Goal: Information Seeking & Learning: Check status

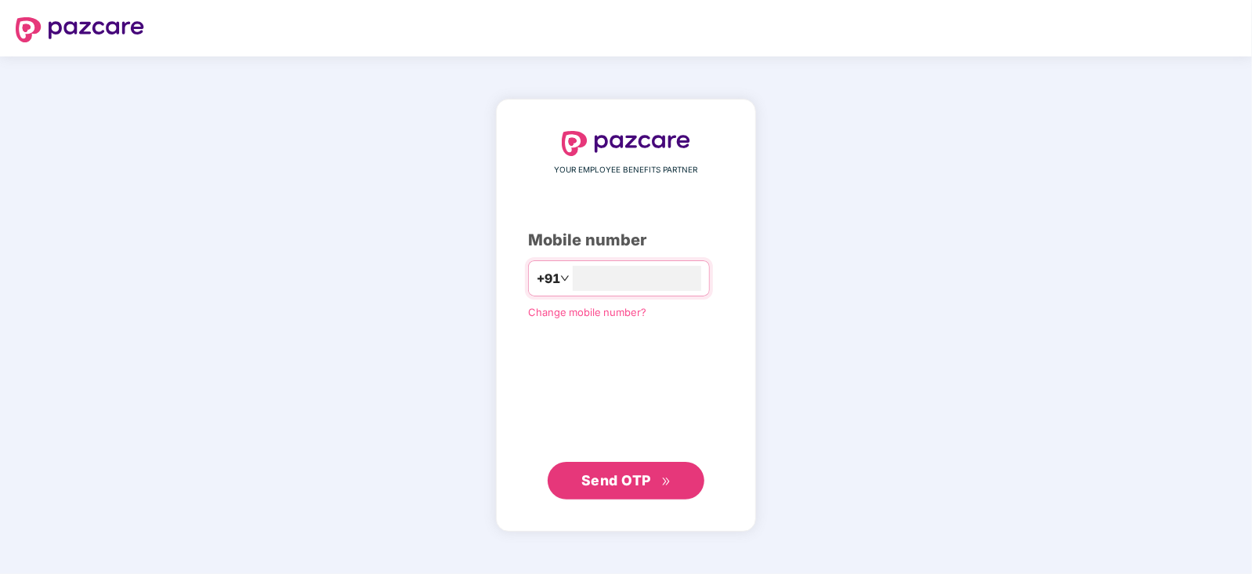
type input "**********"
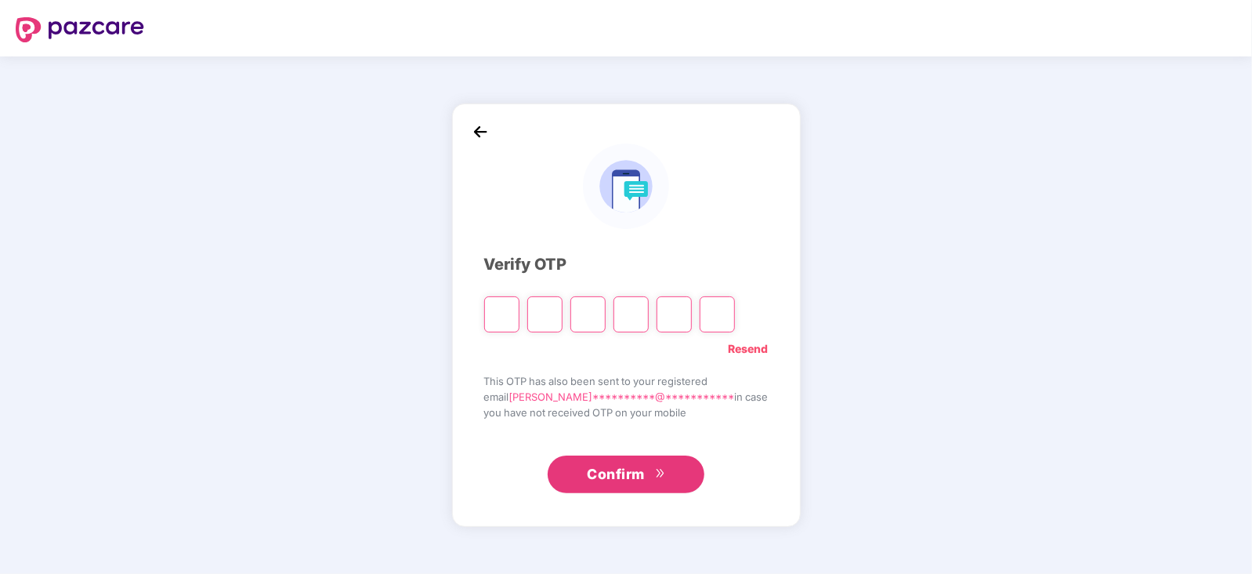
type input "*"
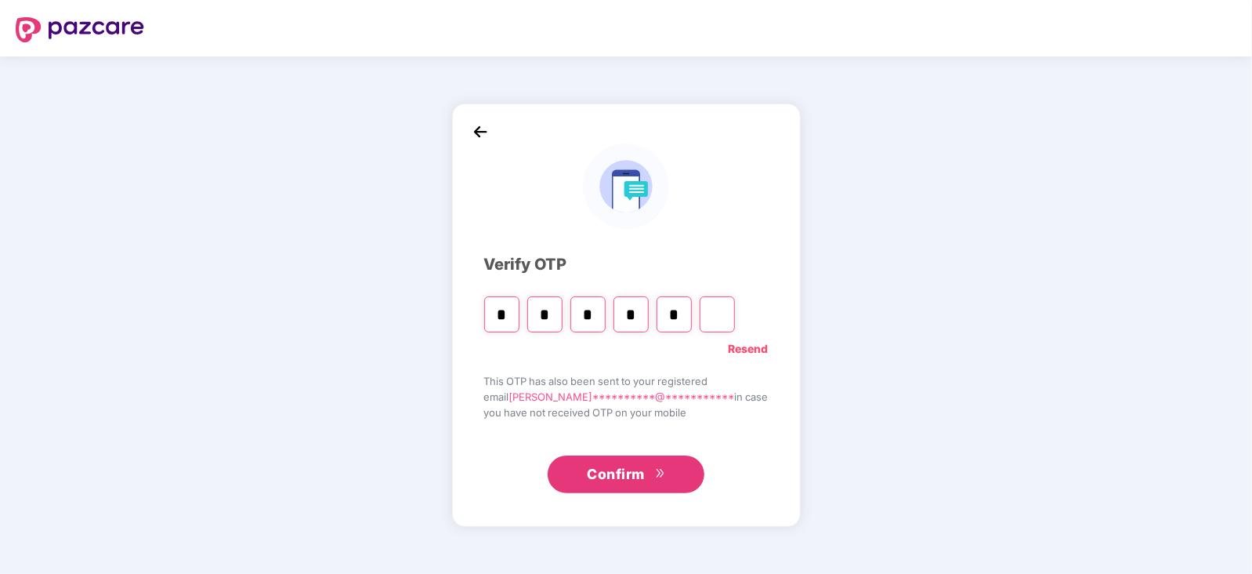
type input "*"
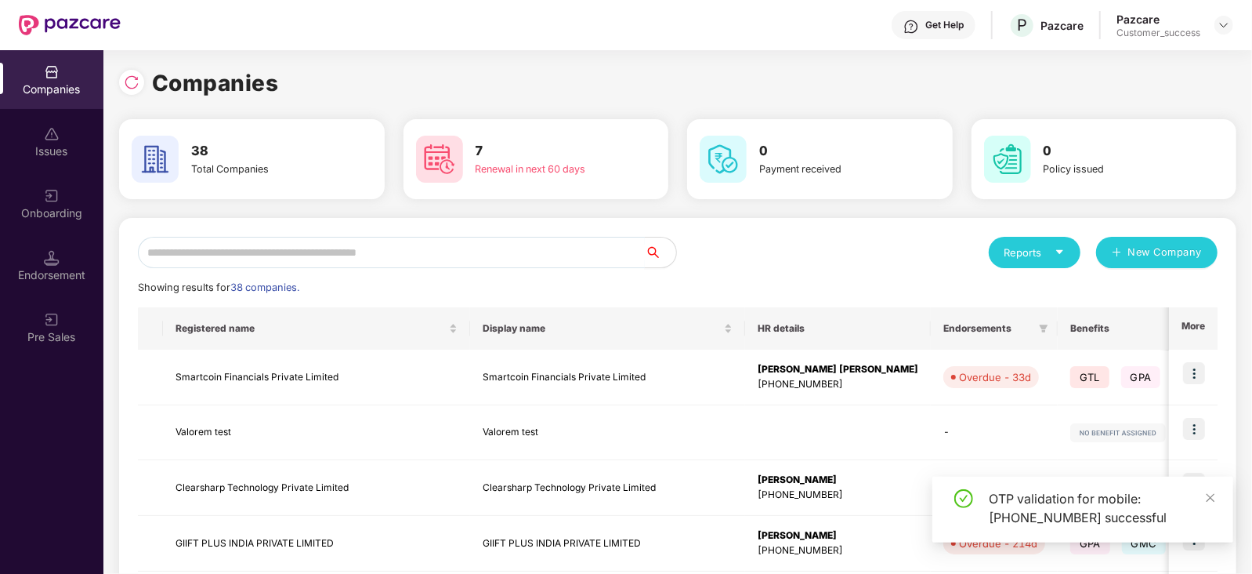
click at [556, 243] on input "text" at bounding box center [391, 252] width 507 height 31
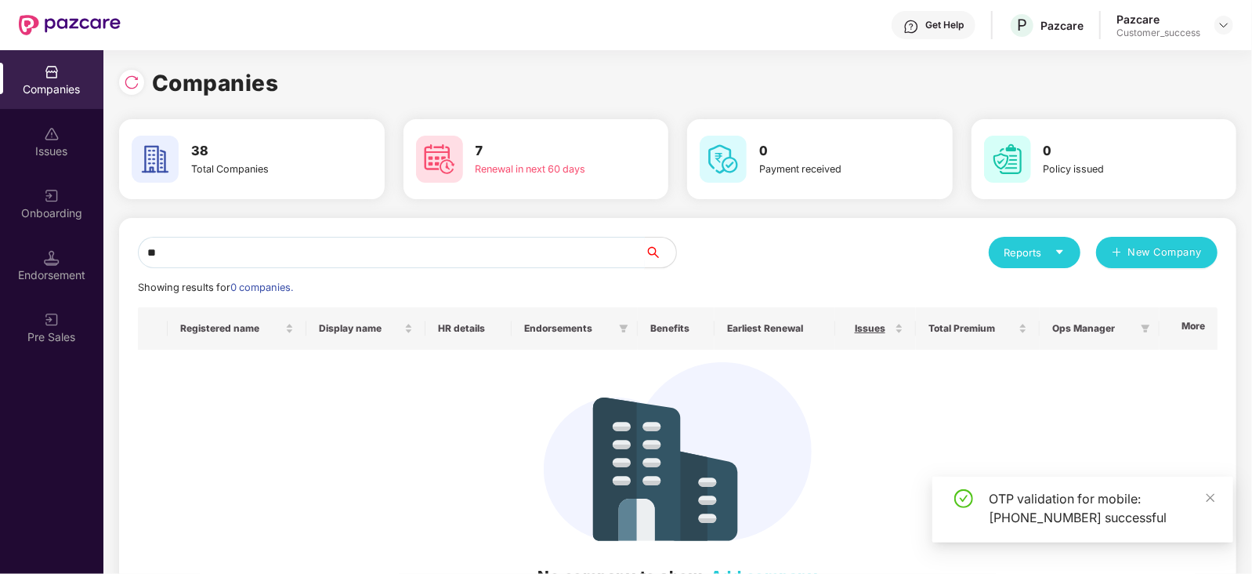
type input "*"
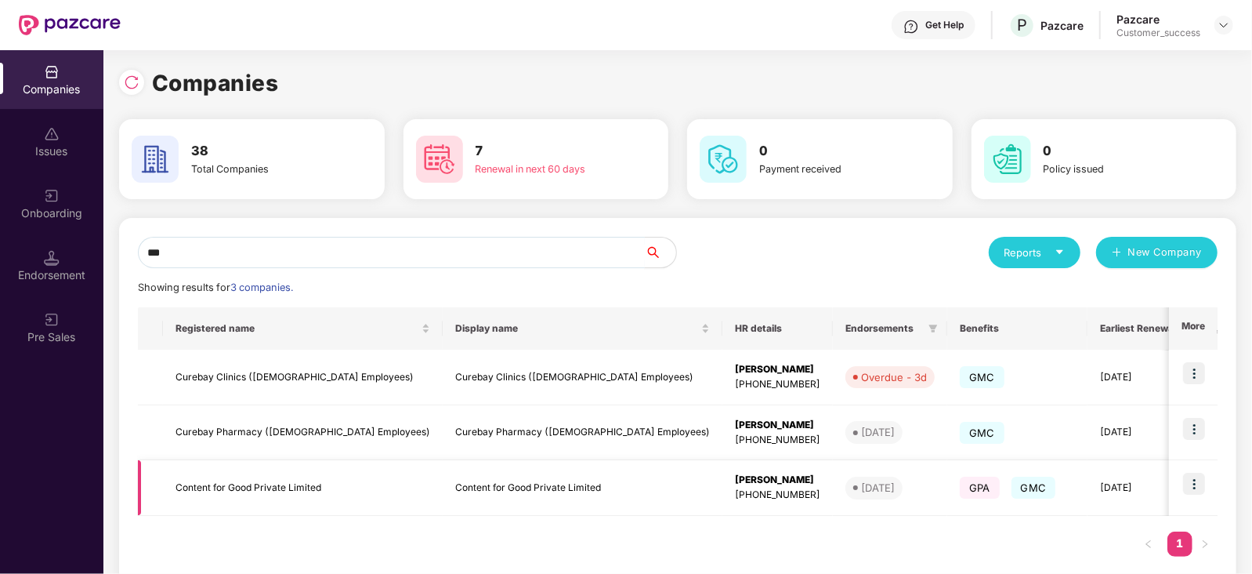
type input "***"
click at [1188, 483] on img at bounding box center [1194, 483] width 22 height 22
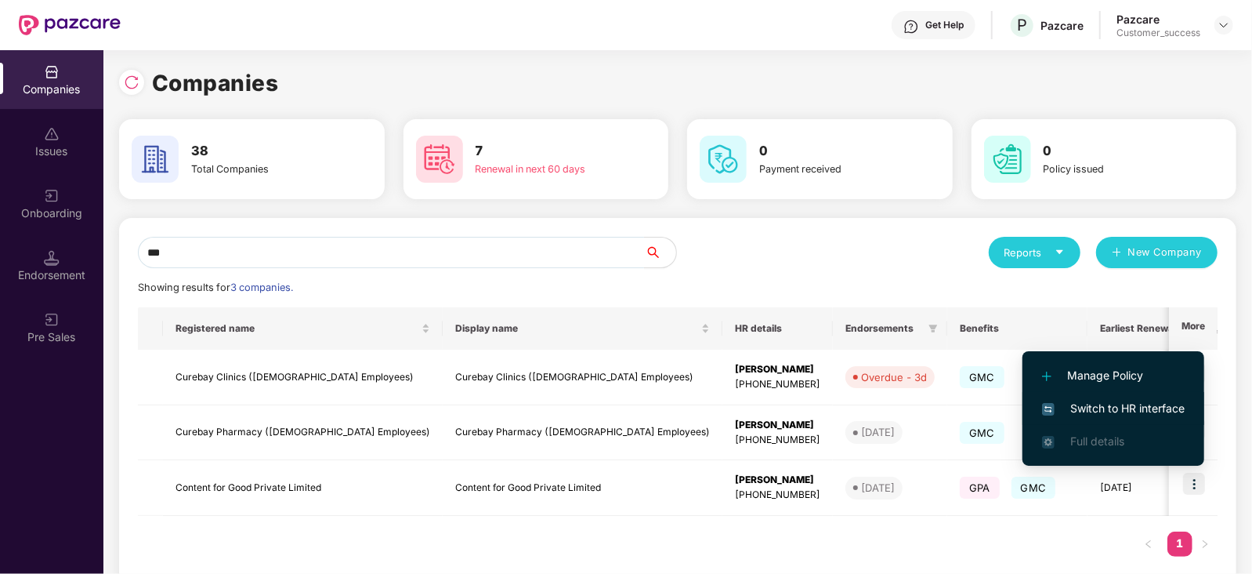
click at [1096, 407] on span "Switch to HR interface" at bounding box center [1113, 408] width 143 height 17
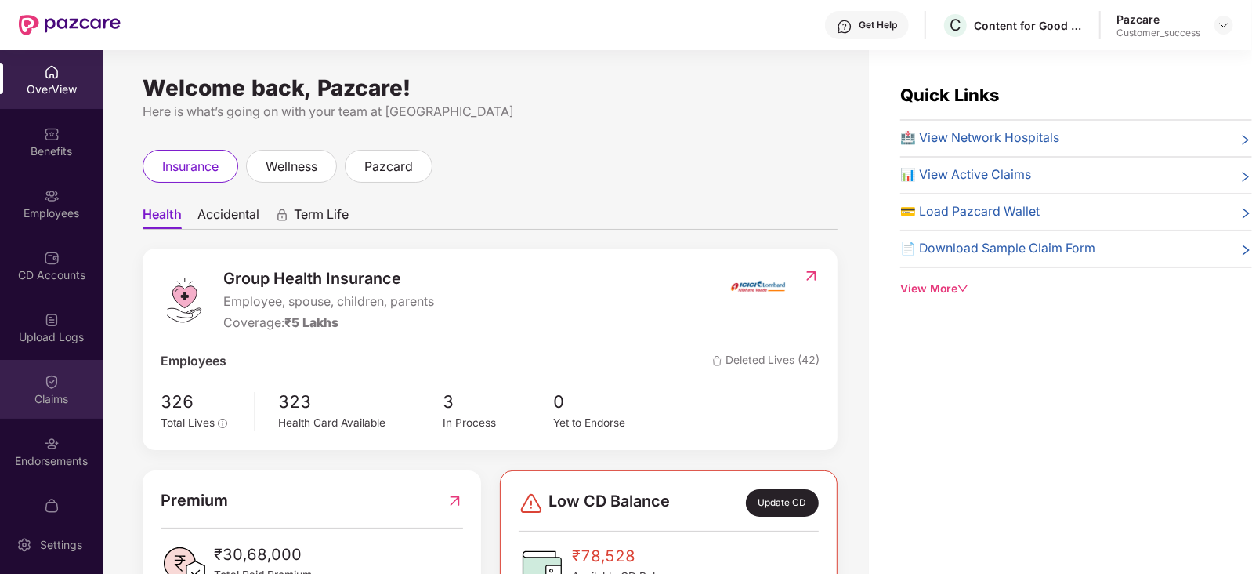
click at [60, 407] on div "Claims" at bounding box center [51, 389] width 103 height 59
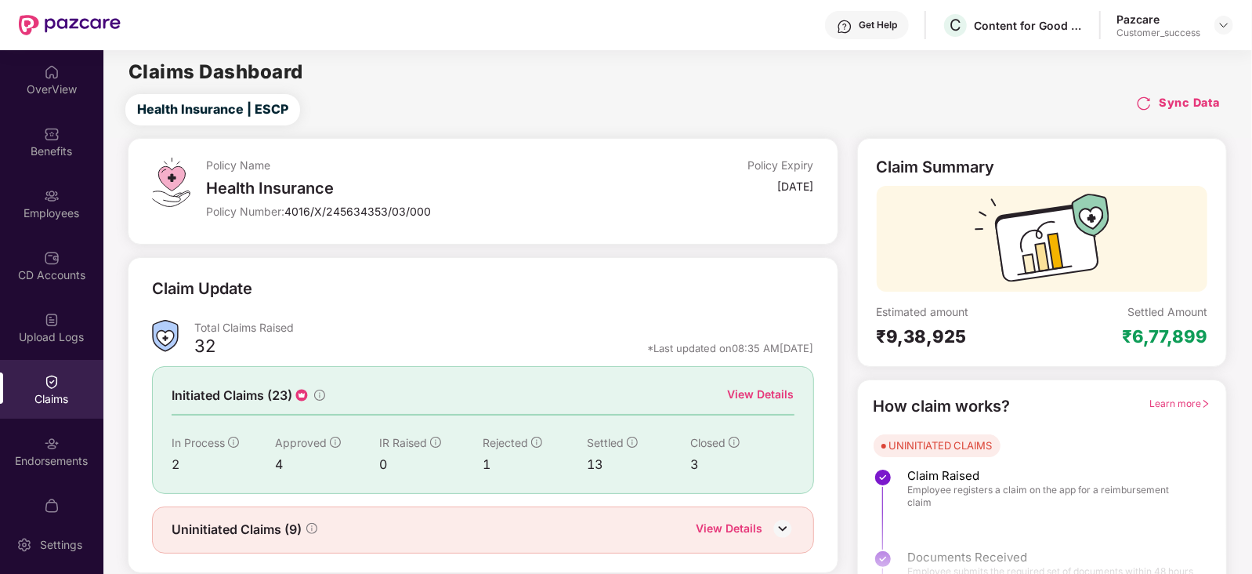
click at [762, 395] on div "View Details" at bounding box center [761, 393] width 67 height 17
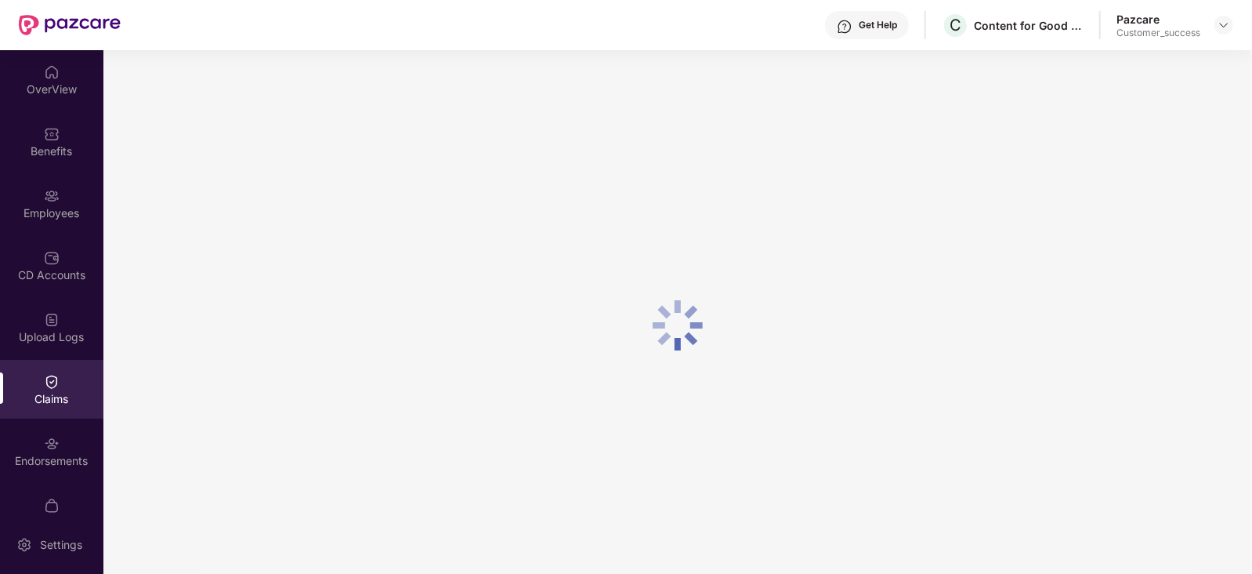
click at [762, 395] on div at bounding box center [677, 325] width 1149 height 550
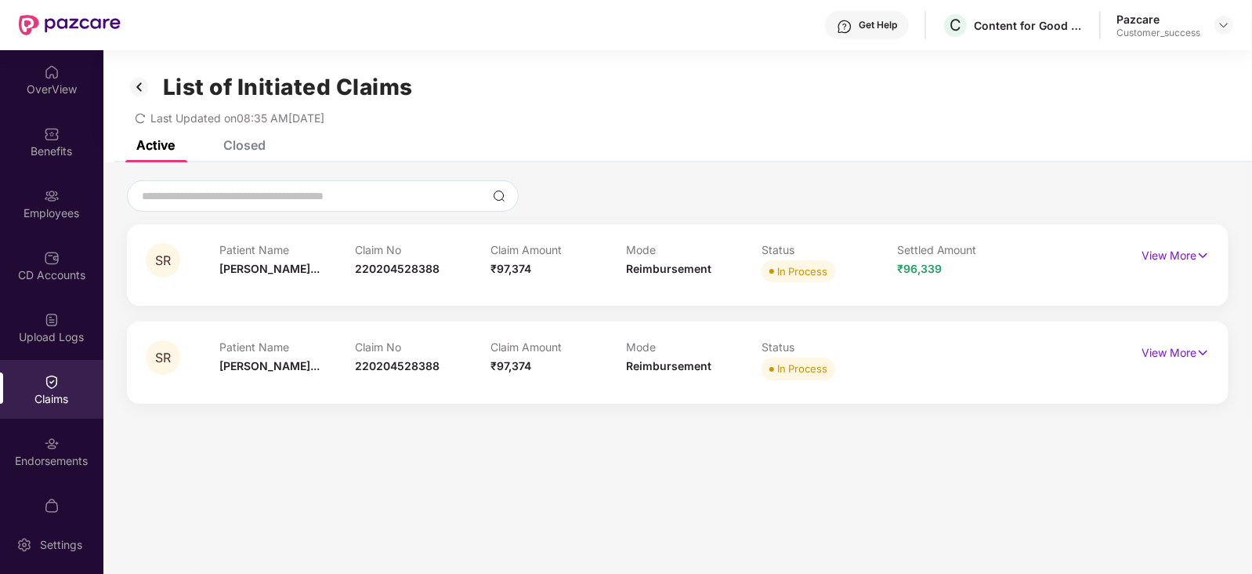
click at [235, 144] on div "Closed" at bounding box center [244, 145] width 42 height 16
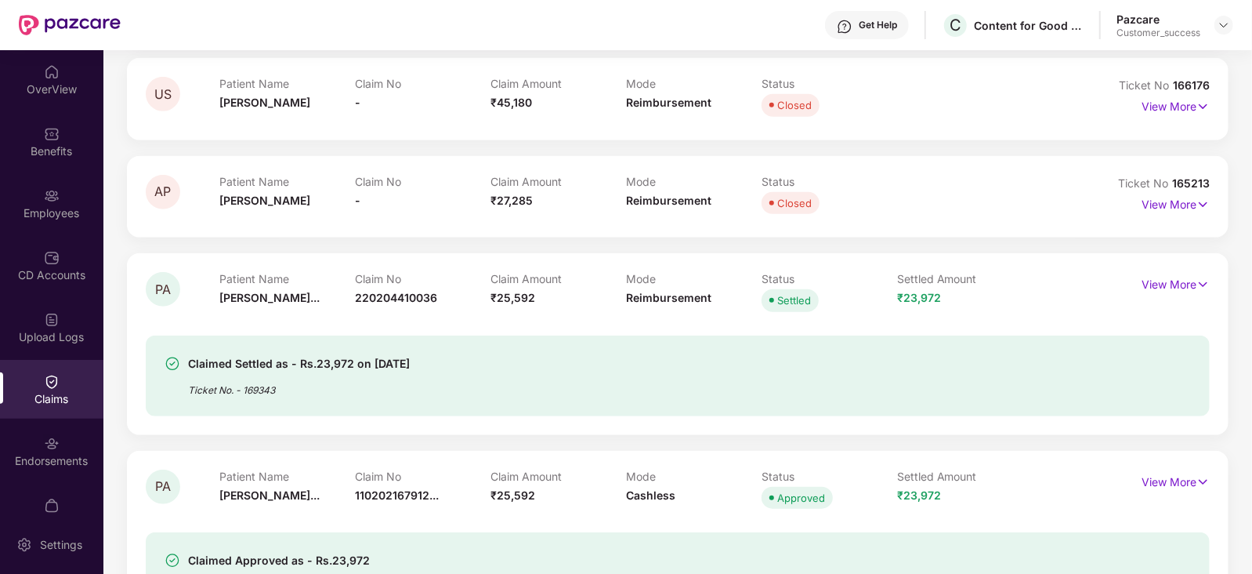
scroll to position [565, 0]
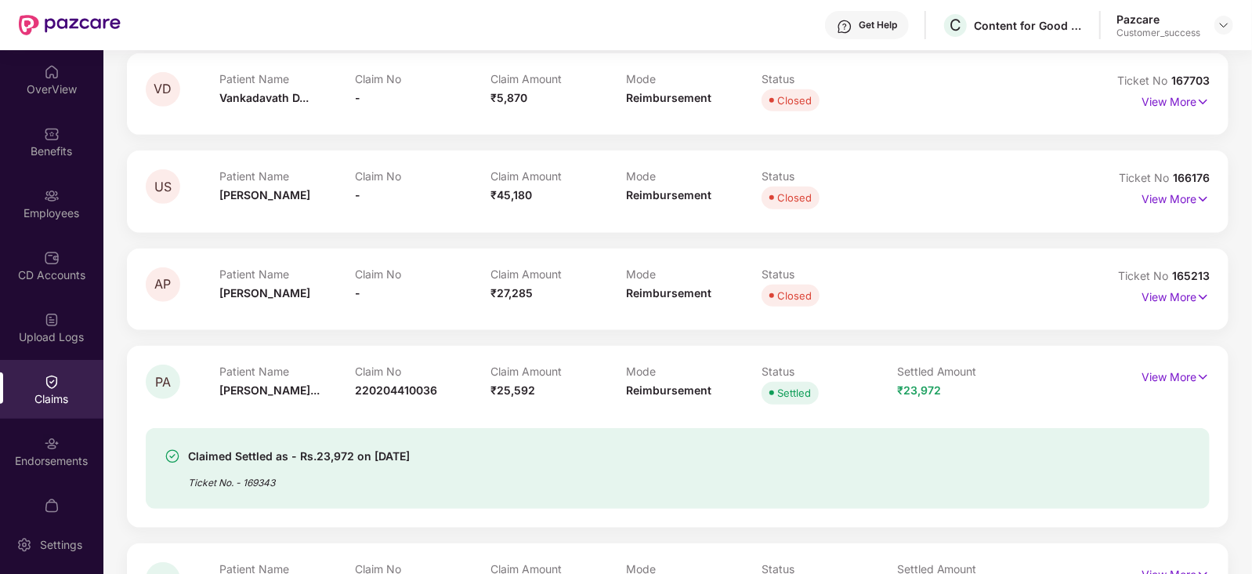
click at [1201, 271] on span "165213" at bounding box center [1191, 275] width 38 height 13
copy div "No 165213"
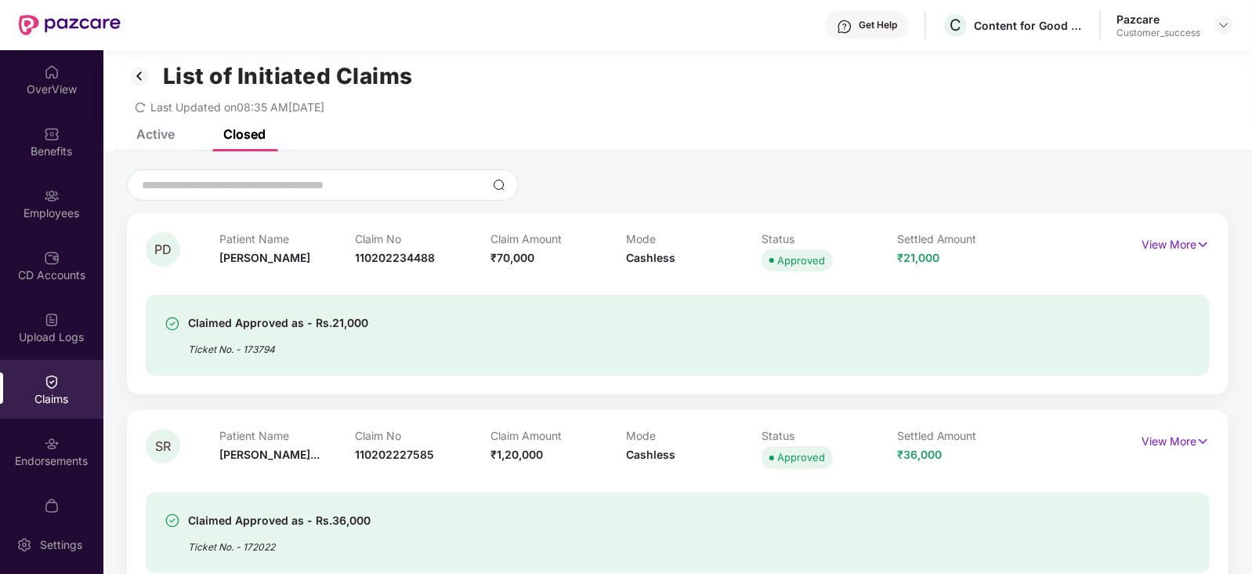
scroll to position [9, 0]
click at [1224, 25] on img at bounding box center [1224, 25] width 13 height 13
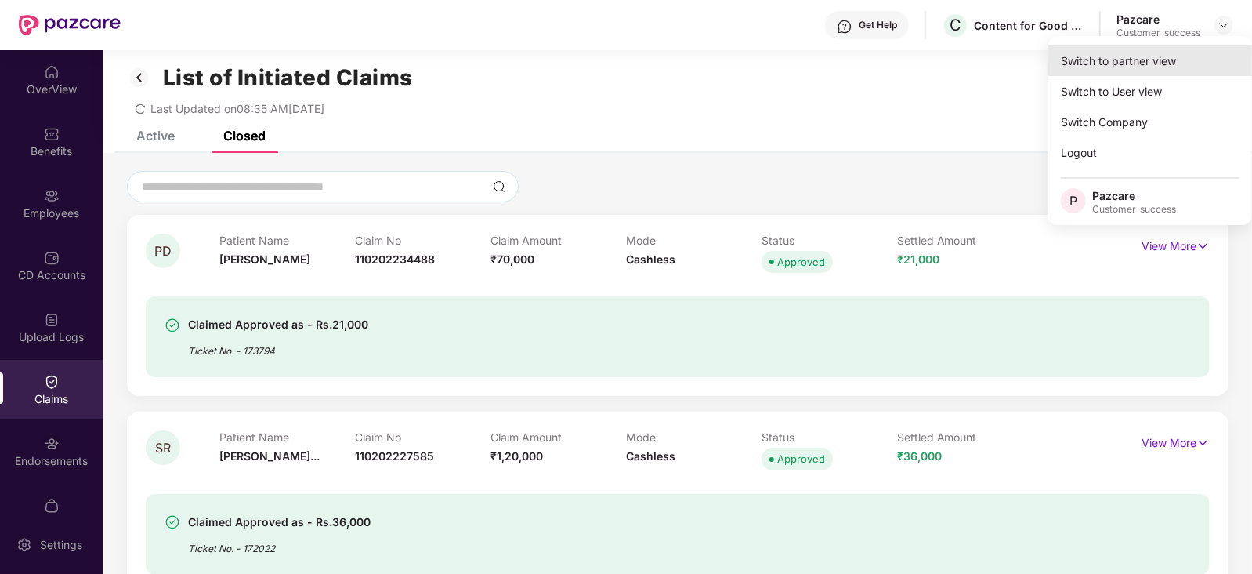
click at [1185, 48] on div "Switch to partner view" at bounding box center [1150, 60] width 204 height 31
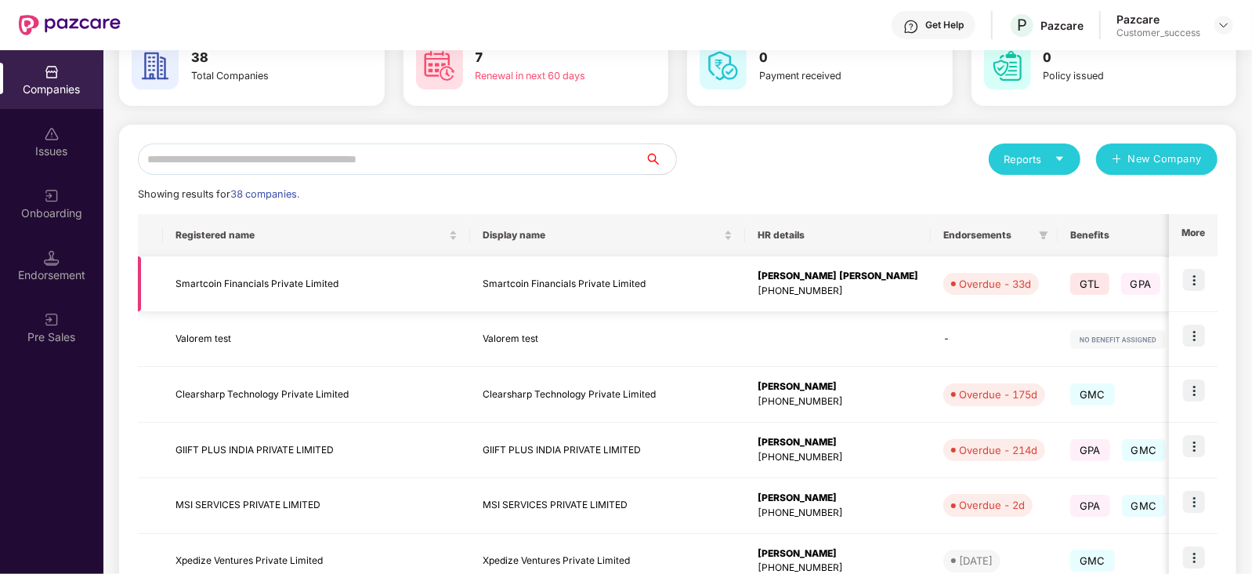
scroll to position [0, 0]
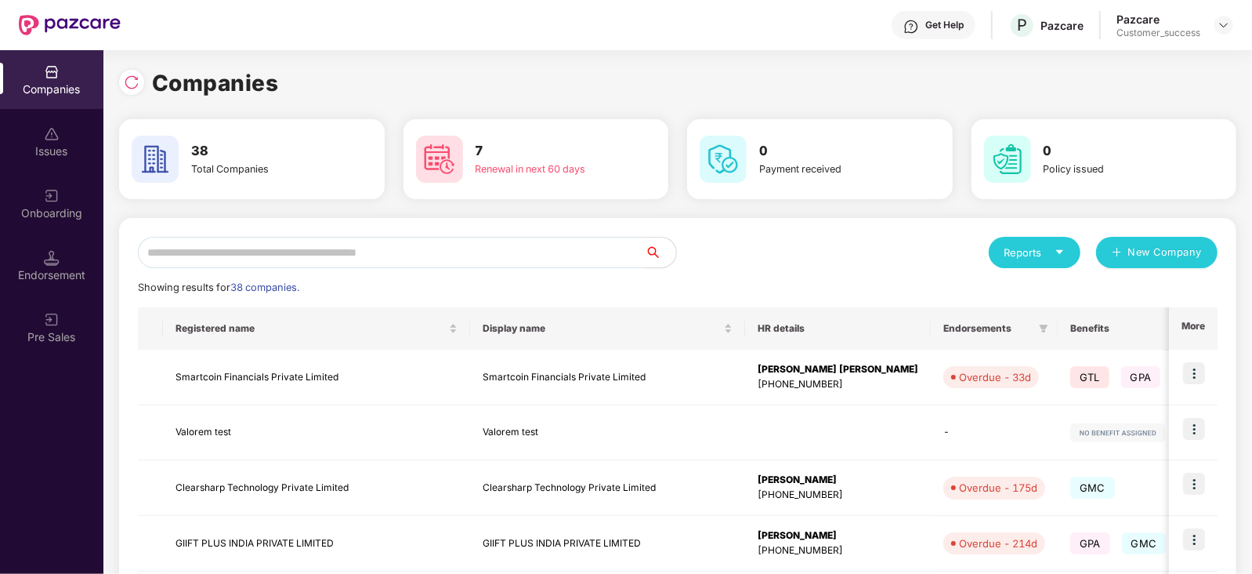
click at [537, 246] on input "text" at bounding box center [391, 252] width 507 height 31
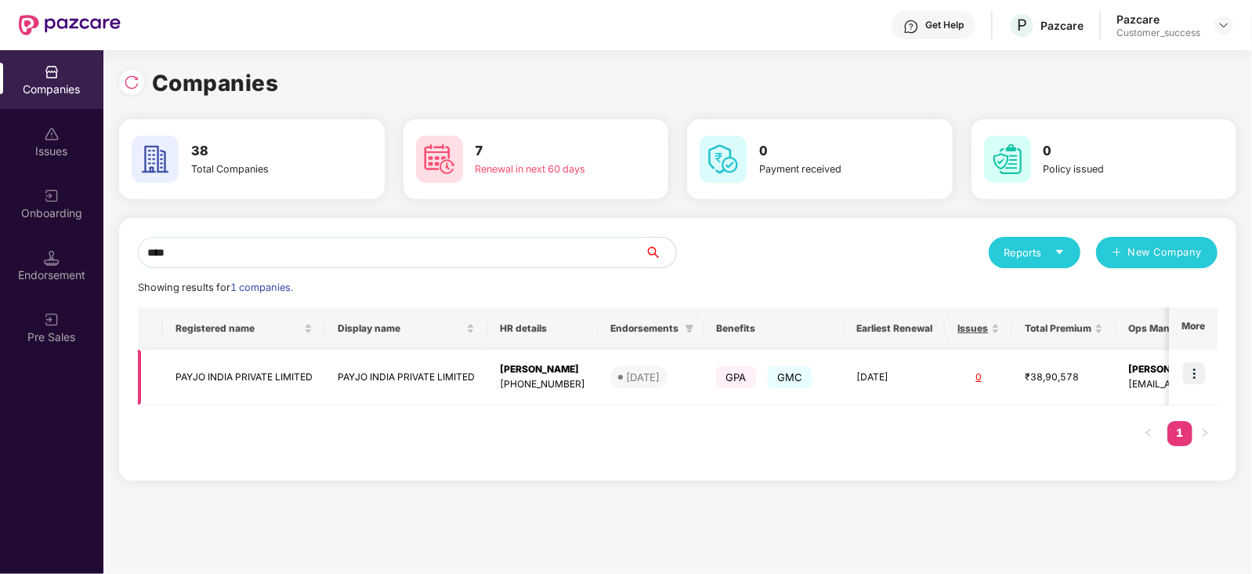
type input "****"
click at [1195, 382] on img at bounding box center [1194, 373] width 22 height 22
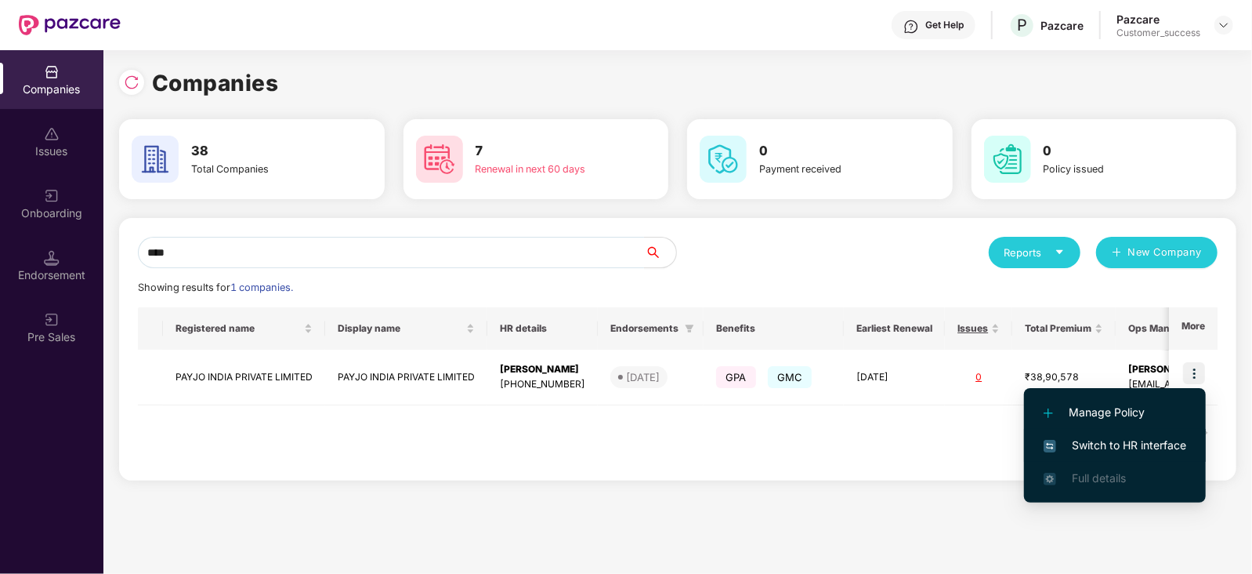
click at [1110, 452] on span "Switch to HR interface" at bounding box center [1115, 444] width 143 height 17
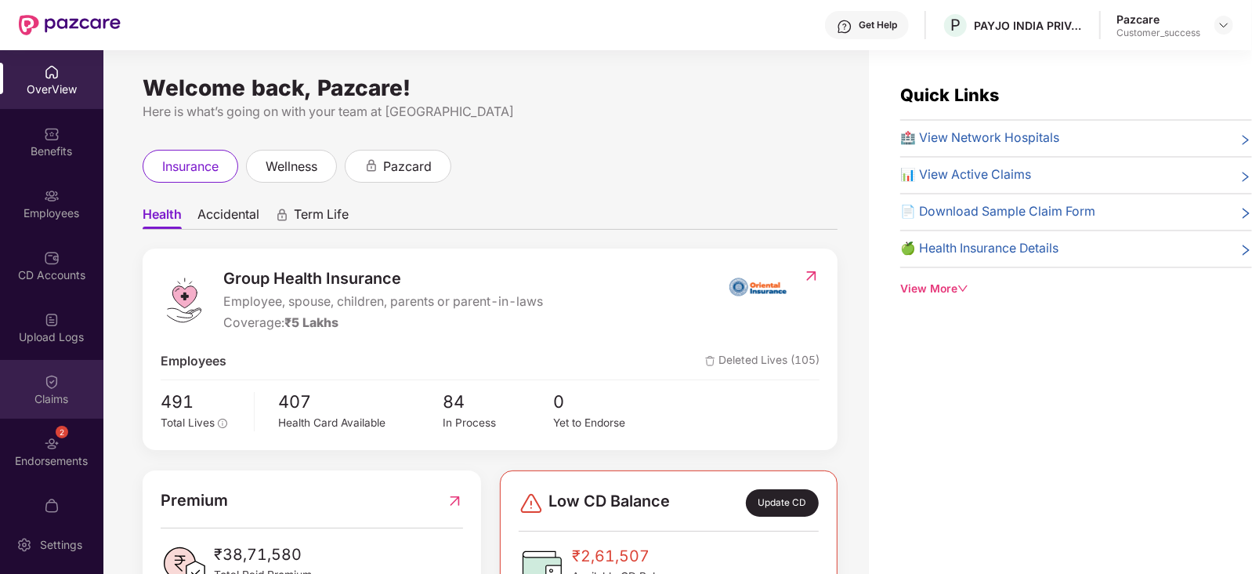
click at [43, 400] on div "Claims" at bounding box center [51, 399] width 103 height 16
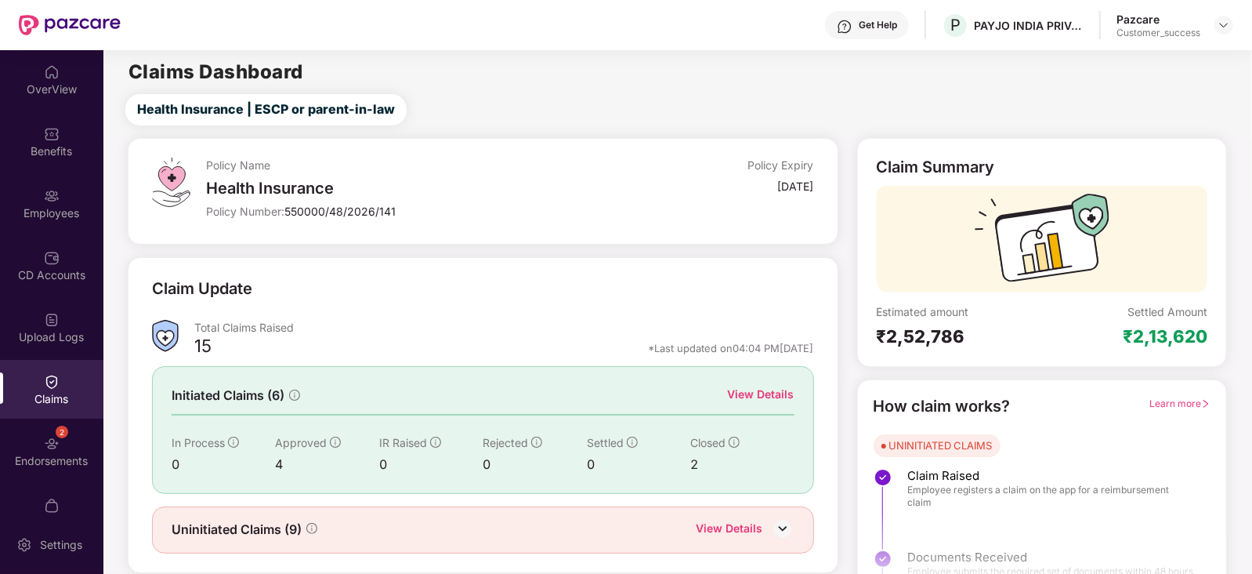
click at [776, 396] on div "View Details" at bounding box center [761, 393] width 67 height 17
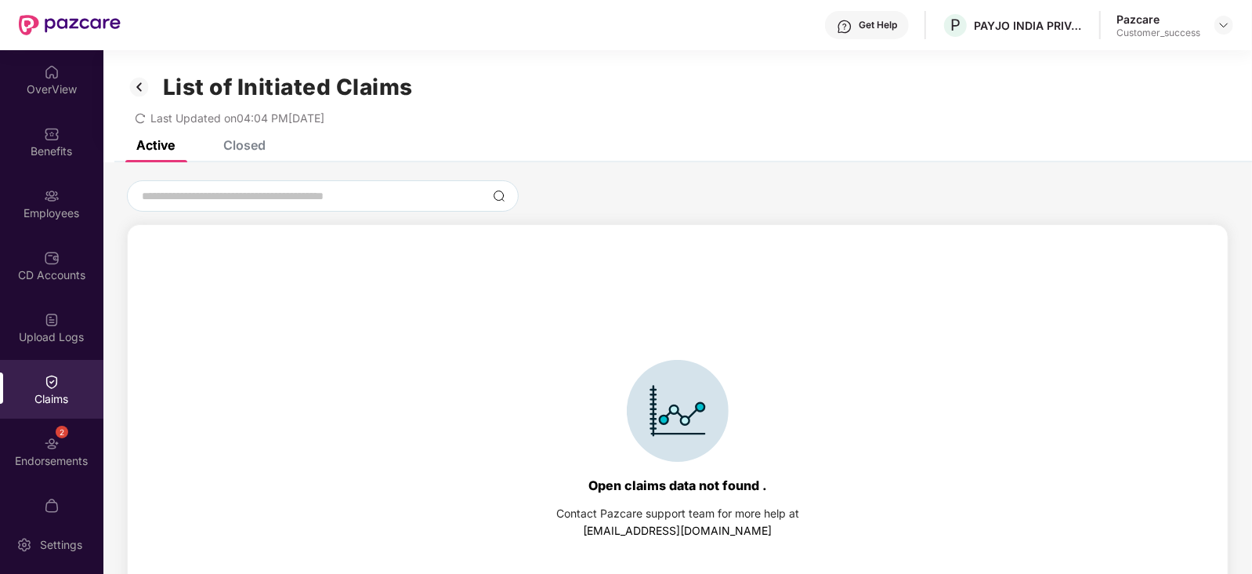
click at [258, 150] on div "Closed" at bounding box center [244, 145] width 42 height 16
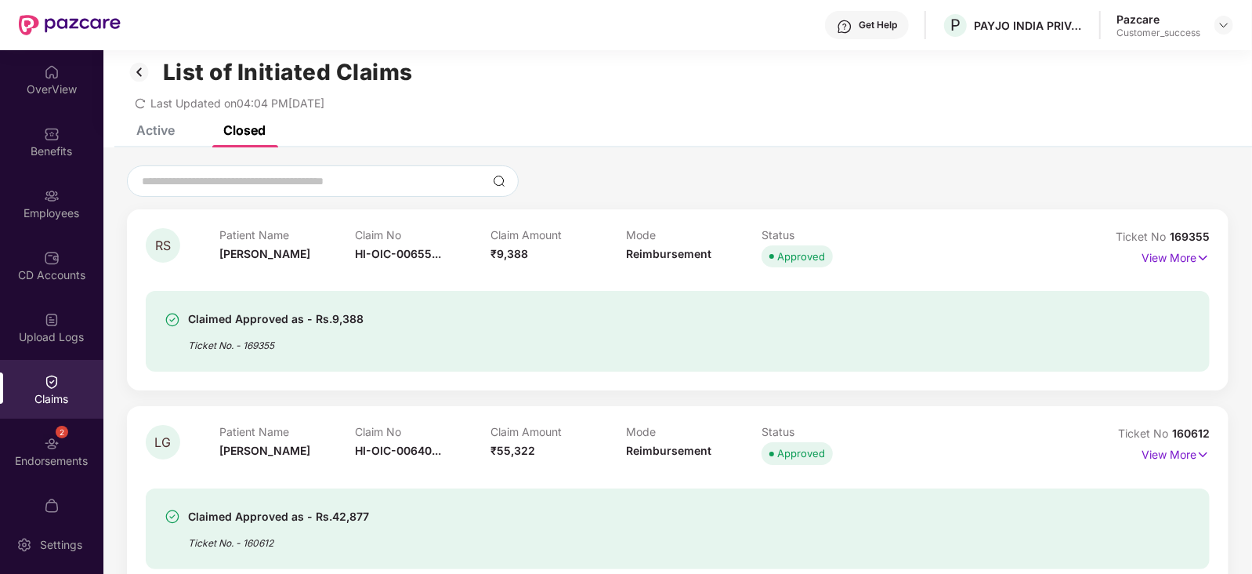
scroll to position [9, 0]
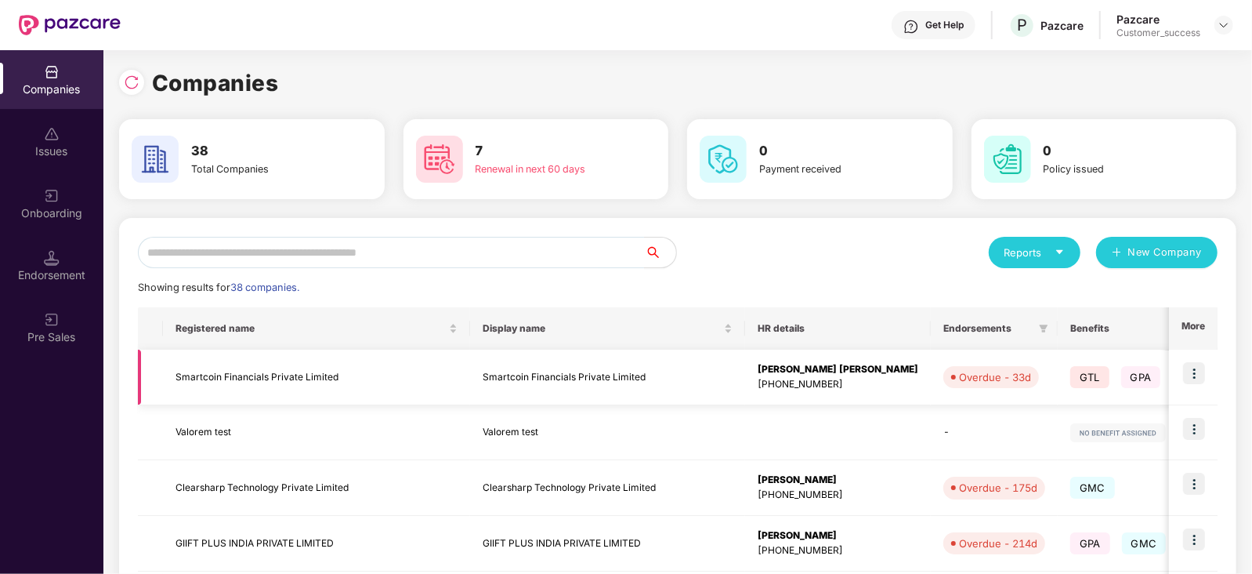
click at [1203, 370] on img at bounding box center [1194, 373] width 22 height 22
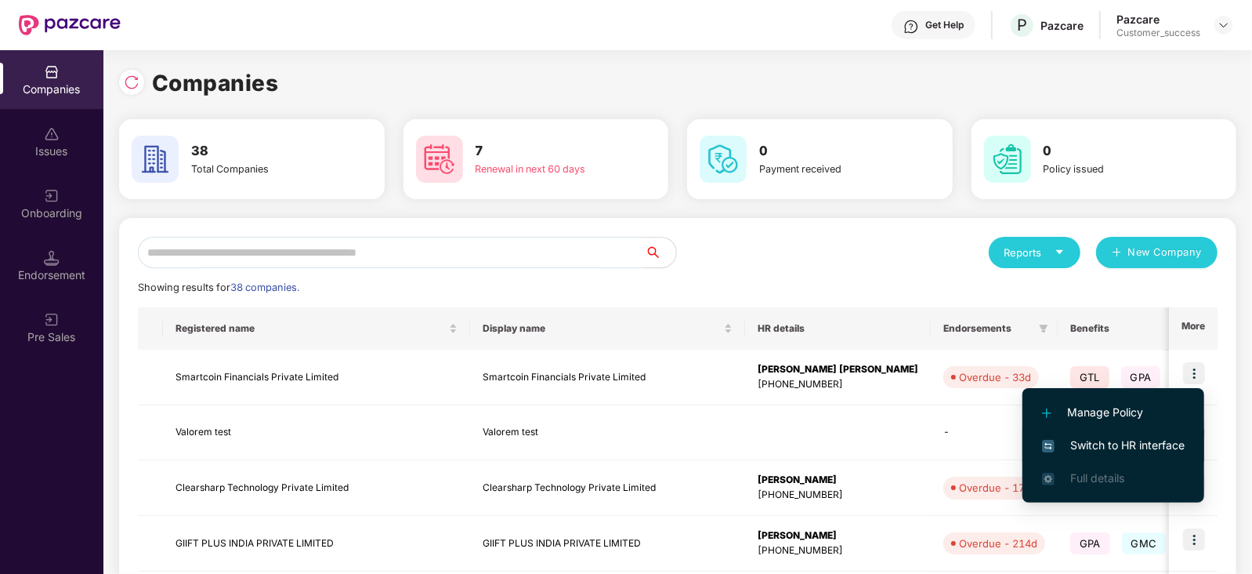
click at [1102, 450] on span "Switch to HR interface" at bounding box center [1113, 444] width 143 height 17
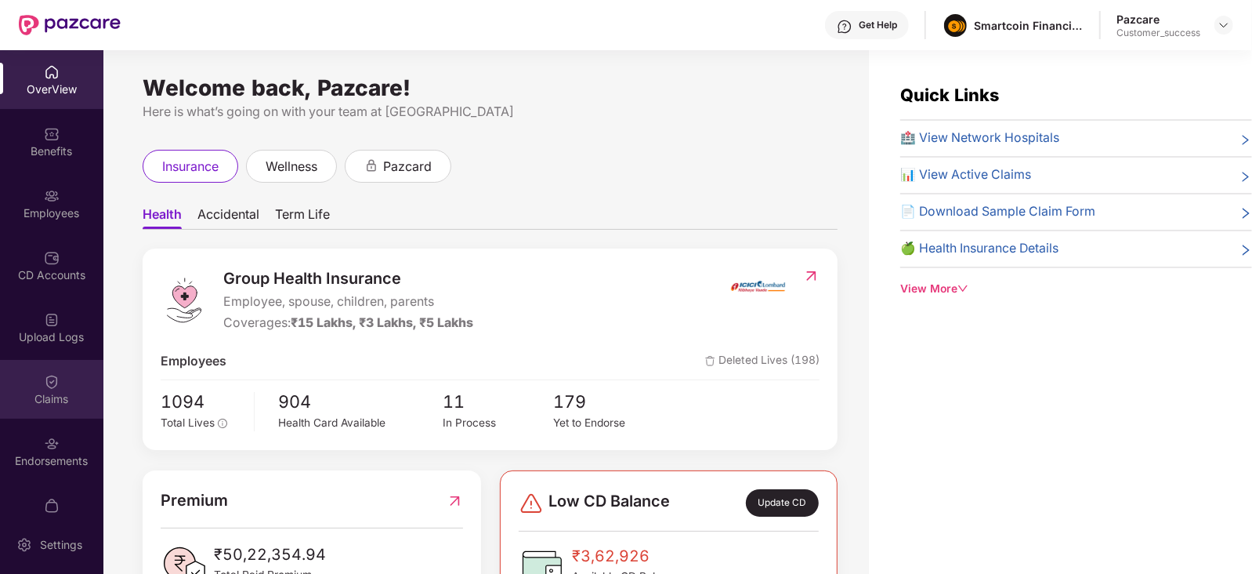
click at [34, 378] on div "Claims" at bounding box center [51, 389] width 103 height 59
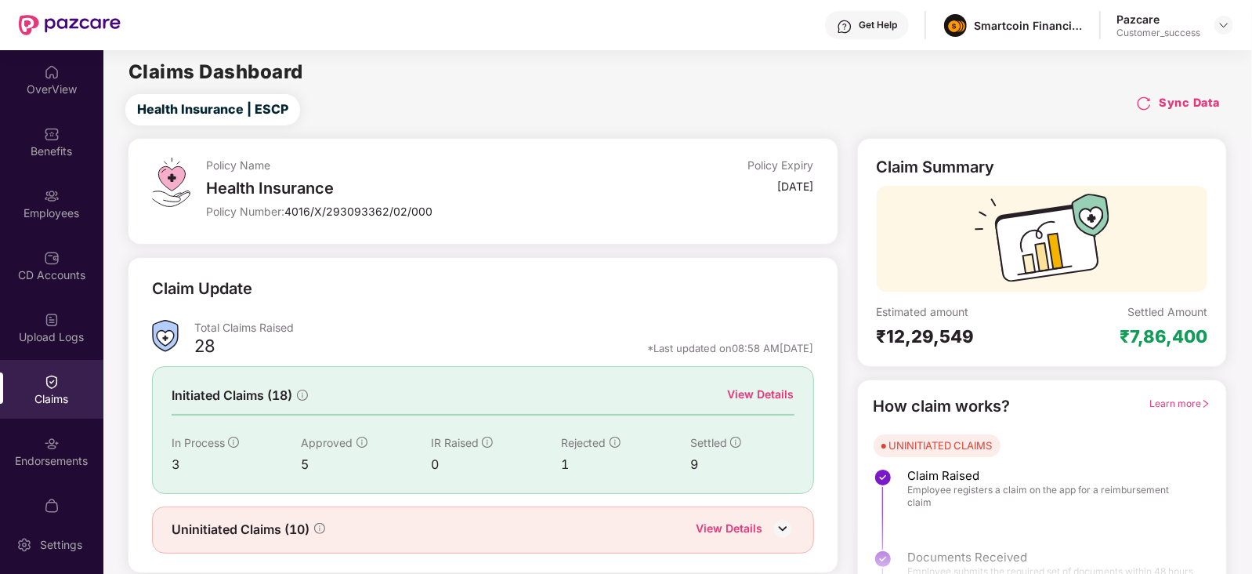
click at [752, 393] on div "View Details" at bounding box center [761, 393] width 67 height 17
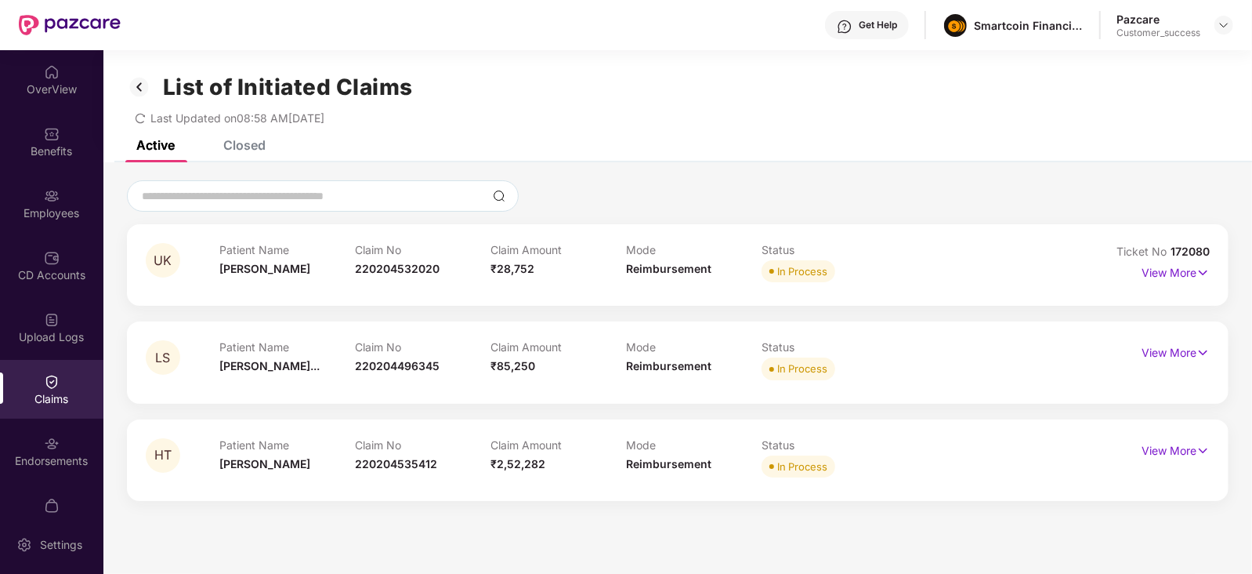
click at [257, 141] on div "Closed" at bounding box center [244, 145] width 42 height 16
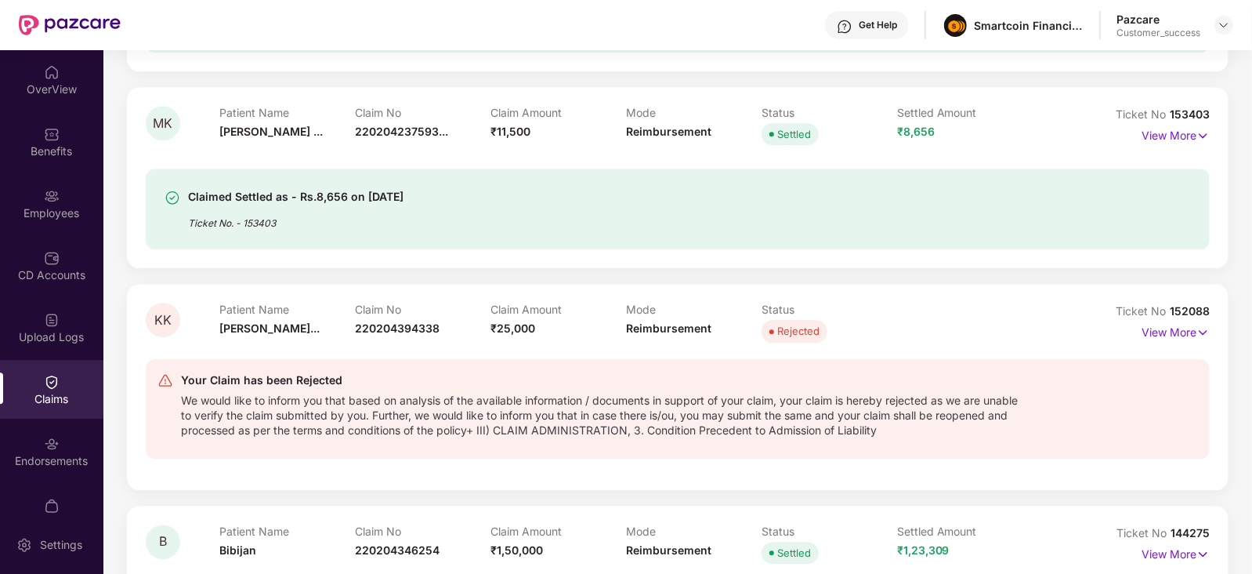
scroll to position [2629, 0]
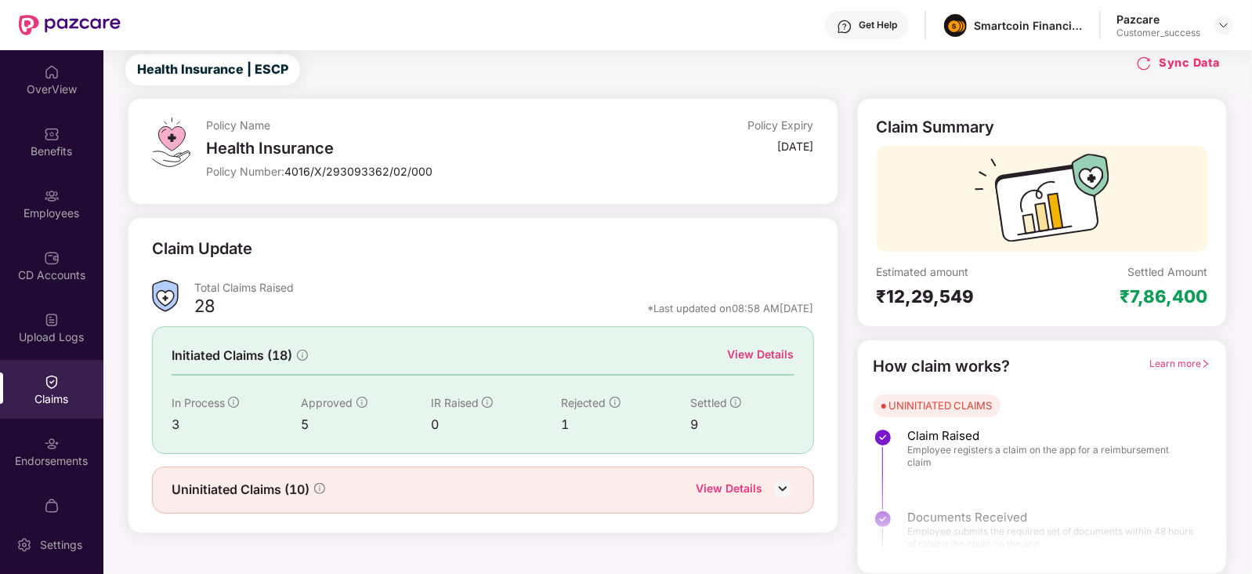
scroll to position [39, 0]
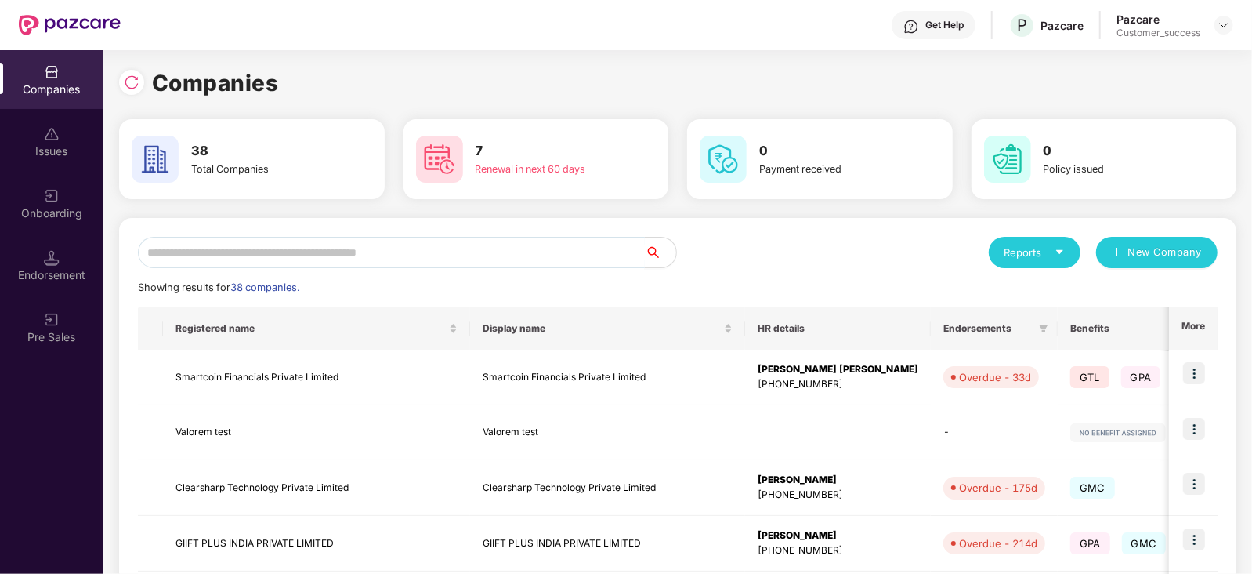
click at [423, 243] on input "text" at bounding box center [391, 252] width 507 height 31
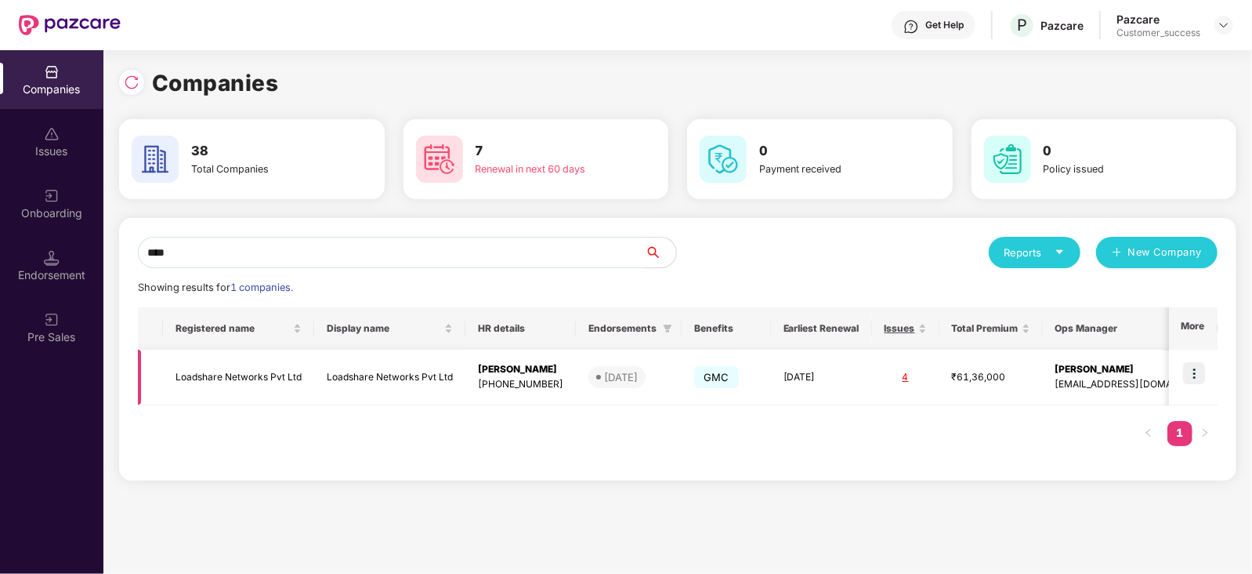
type input "****"
click at [1193, 378] on img at bounding box center [1194, 373] width 22 height 22
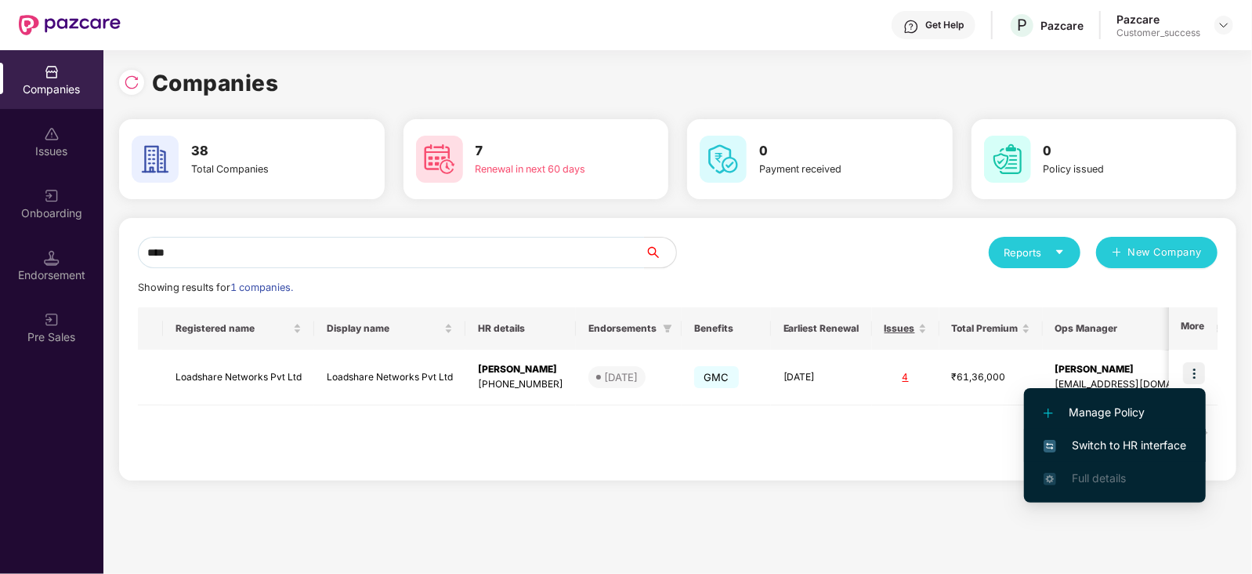
click at [1106, 447] on span "Switch to HR interface" at bounding box center [1115, 444] width 143 height 17
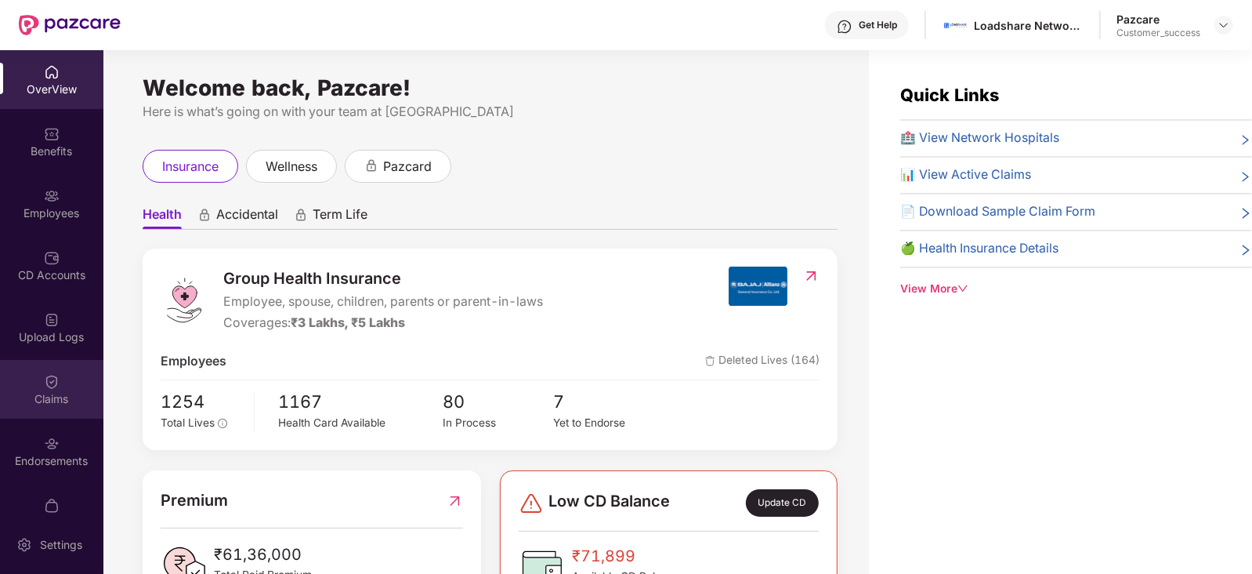
click at [46, 391] on div "Claims" at bounding box center [51, 399] width 103 height 16
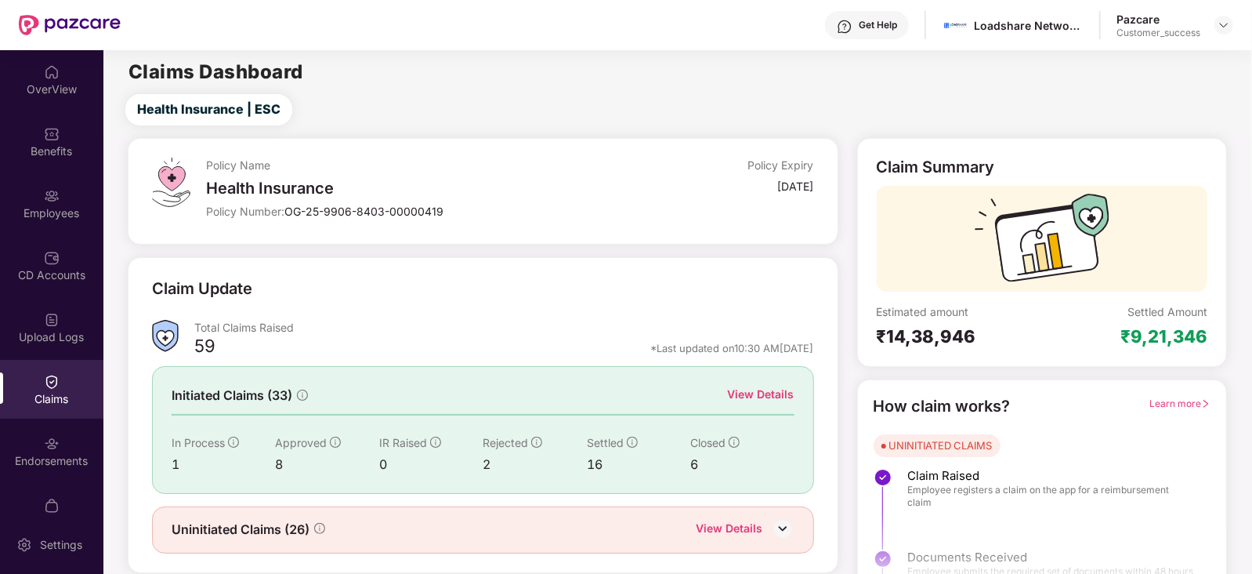
click at [780, 386] on div "View Details" at bounding box center [761, 393] width 67 height 17
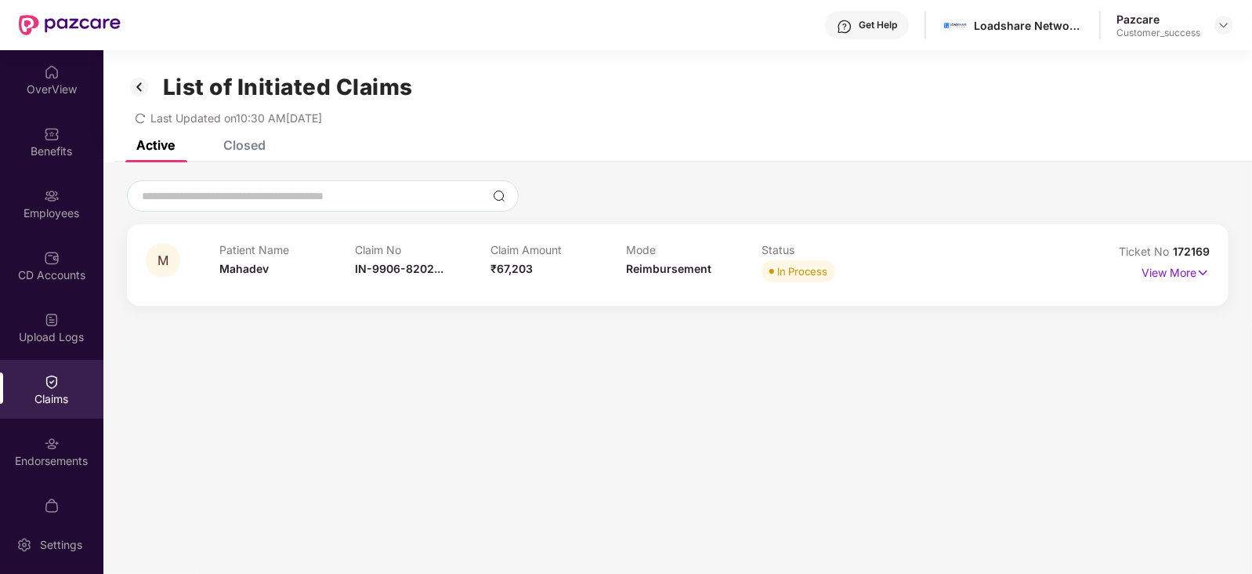
click at [259, 165] on div "M Patient Name [PERSON_NAME] Claim No IN-9906-8202... Claim Amount ₹67,203 Mode…" at bounding box center [677, 241] width 1149 height 159
click at [257, 161] on div "Closed" at bounding box center [233, 145] width 66 height 34
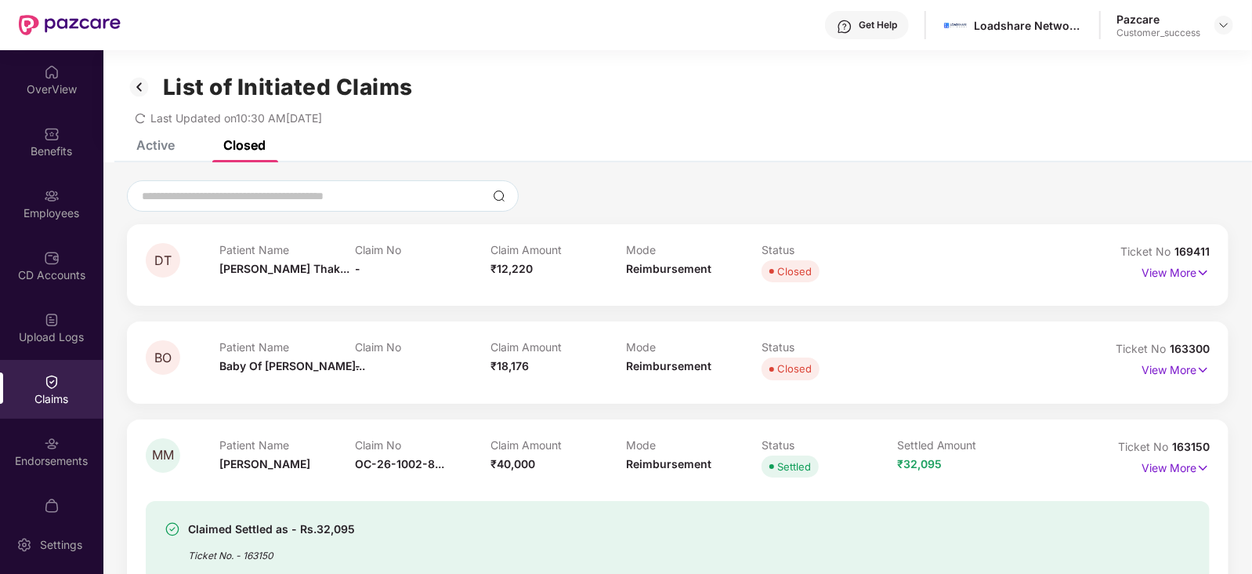
click at [1197, 283] on div "View More" at bounding box center [1176, 272] width 68 height 25
click at [1153, 266] on p "View More" at bounding box center [1176, 270] width 68 height 21
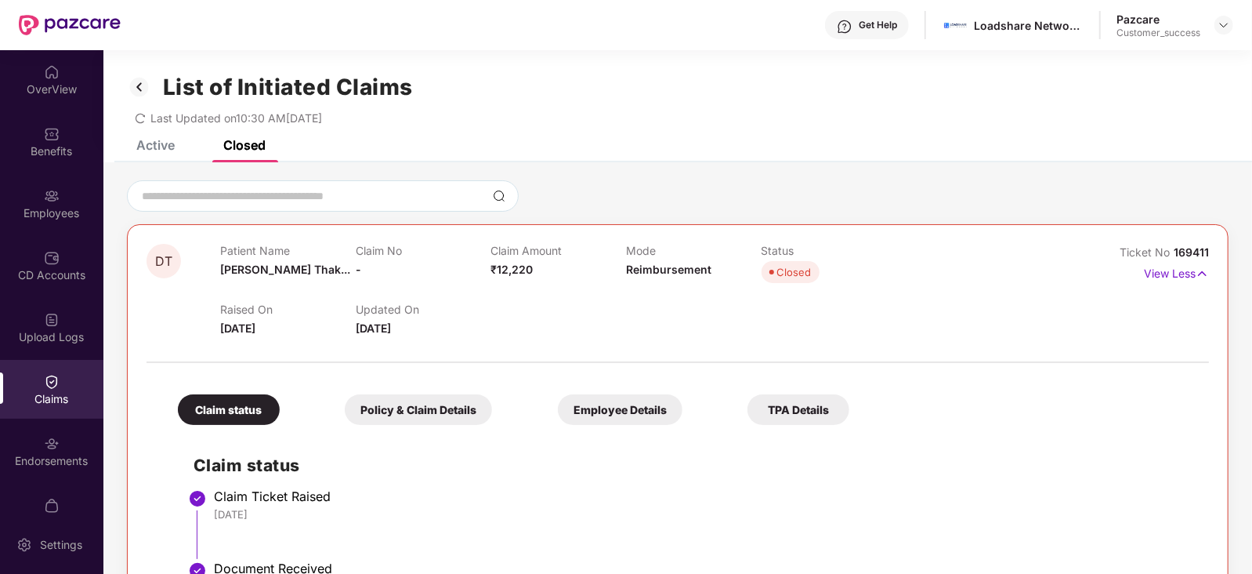
click at [558, 407] on div "Employee Details" at bounding box center [620, 409] width 125 height 31
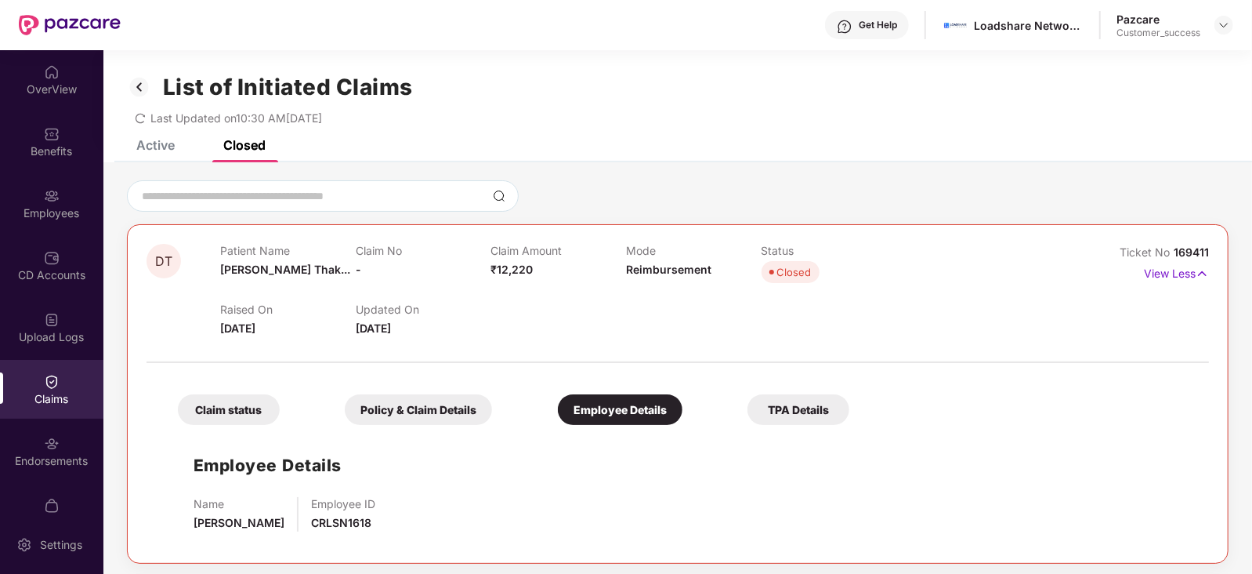
click at [361, 526] on span "CRLSN1618" at bounding box center [341, 522] width 60 height 13
copy span "CRLSN1618"
click at [49, 186] on div at bounding box center [52, 194] width 16 height 16
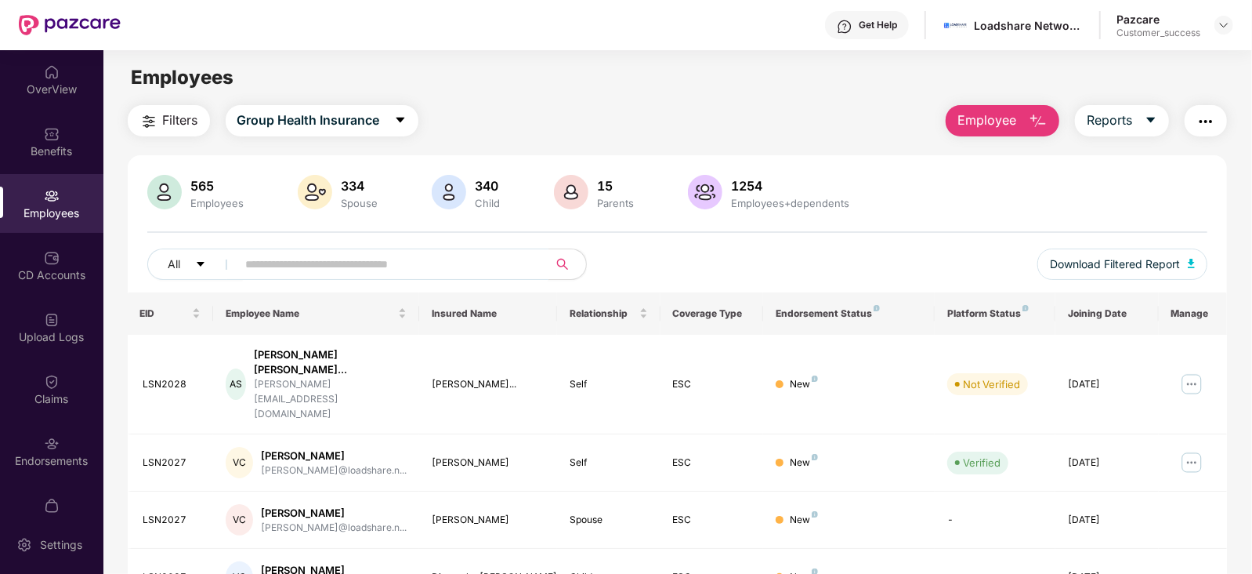
click at [302, 269] on input "text" at bounding box center [386, 264] width 281 height 24
paste input "*********"
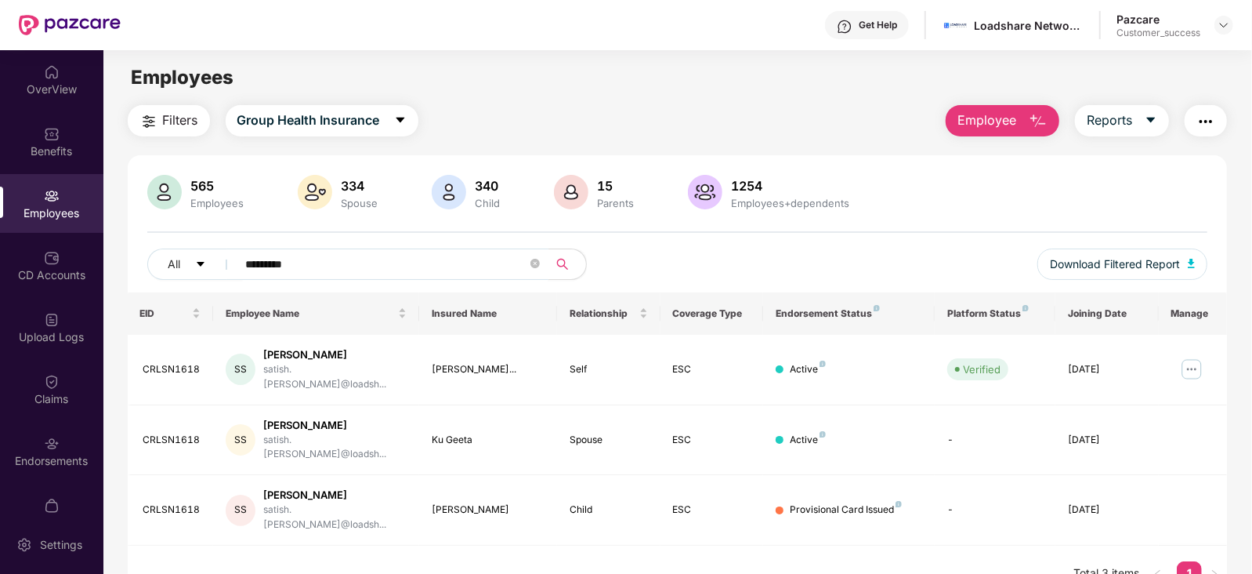
type input "*********"
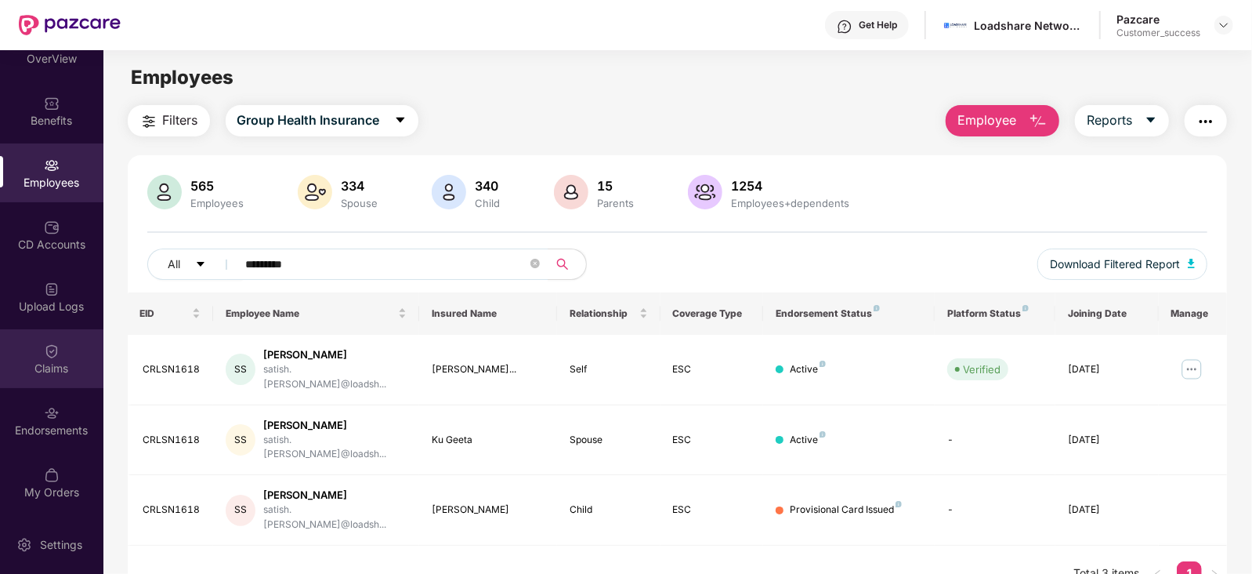
click at [43, 370] on div "Claims" at bounding box center [51, 368] width 103 height 16
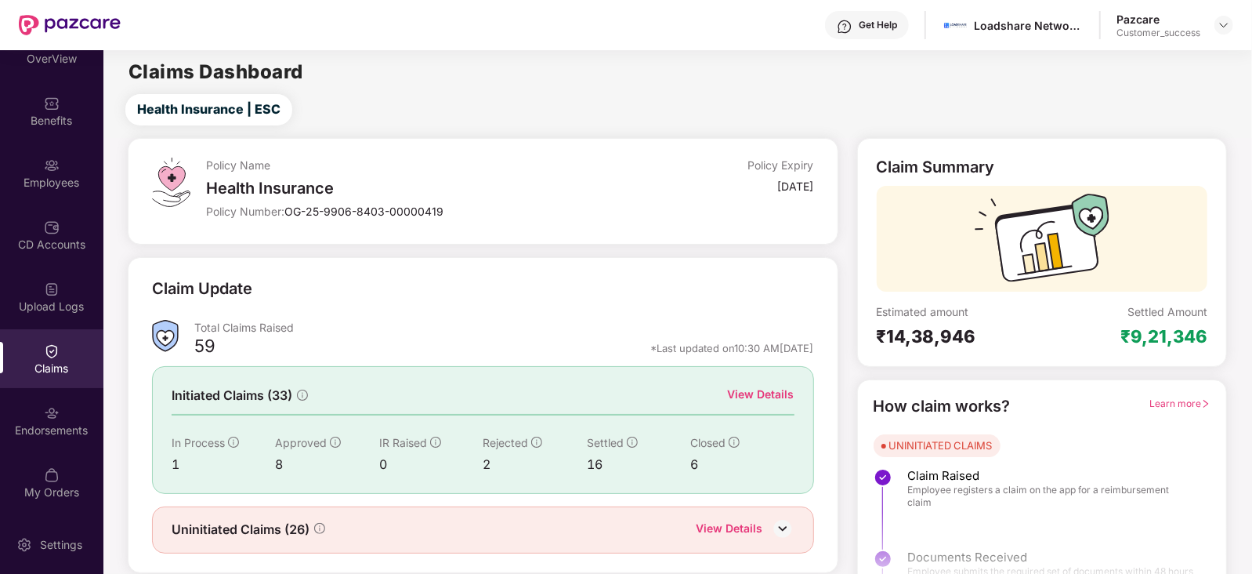
click at [777, 394] on div "View Details" at bounding box center [761, 393] width 67 height 17
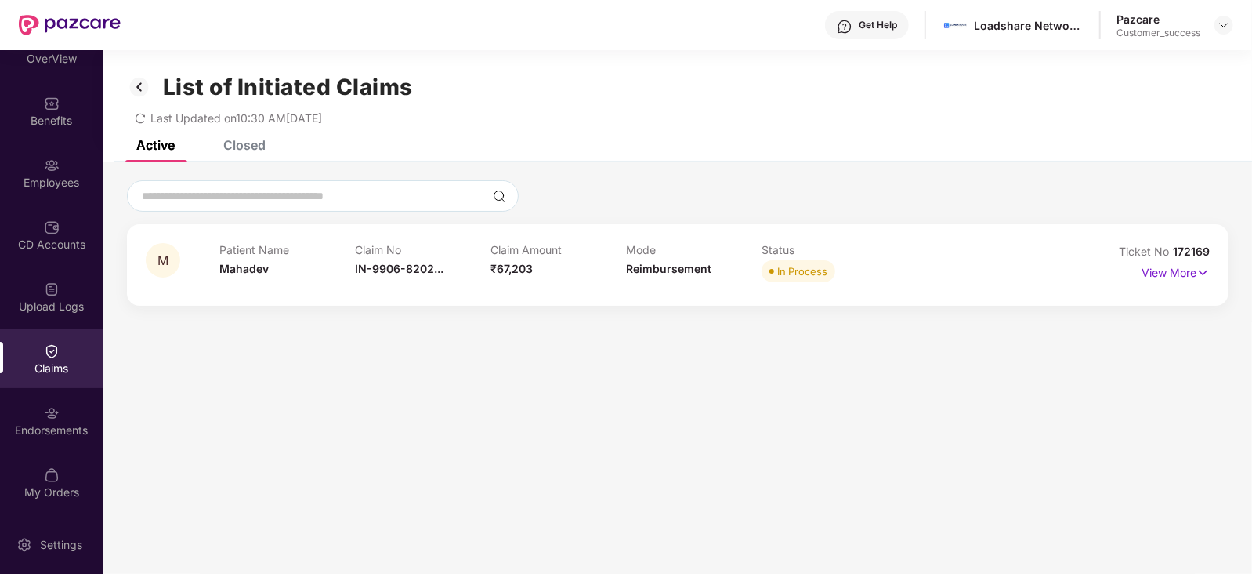
click at [241, 147] on div "Closed" at bounding box center [244, 145] width 42 height 16
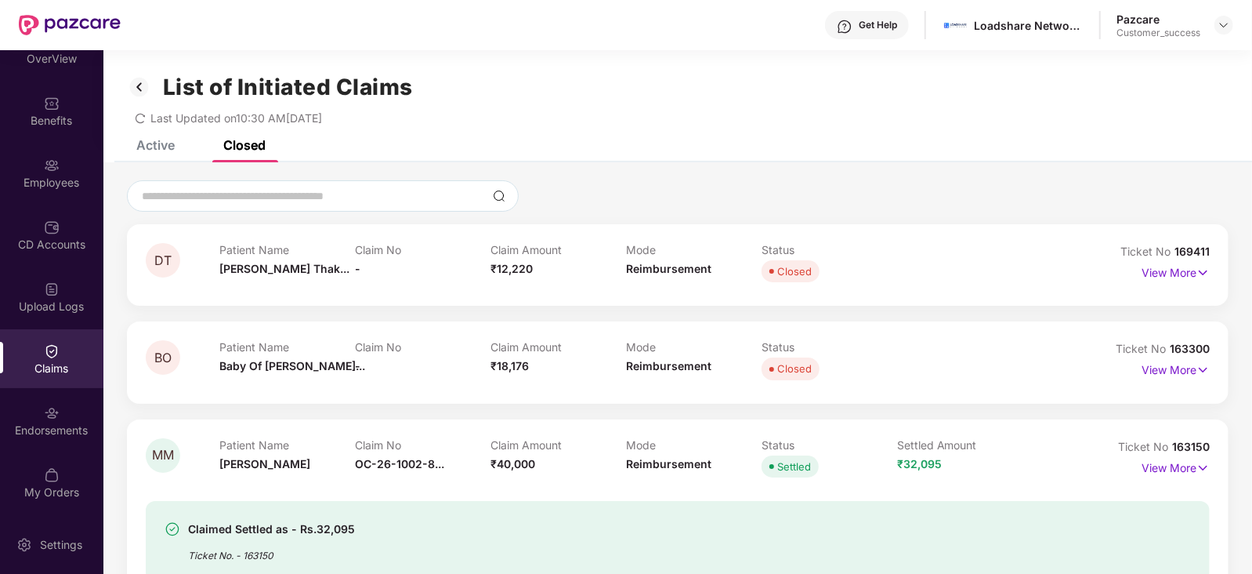
click at [1185, 347] on span "163300" at bounding box center [1190, 348] width 40 height 13
copy div "No 163300"
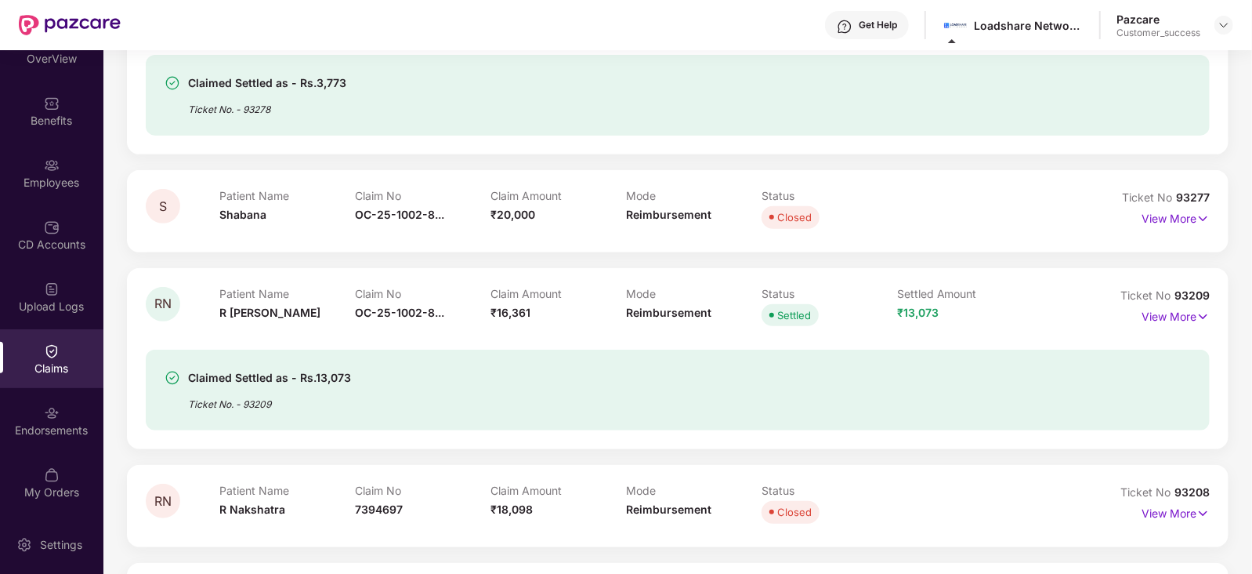
scroll to position [4183, 0]
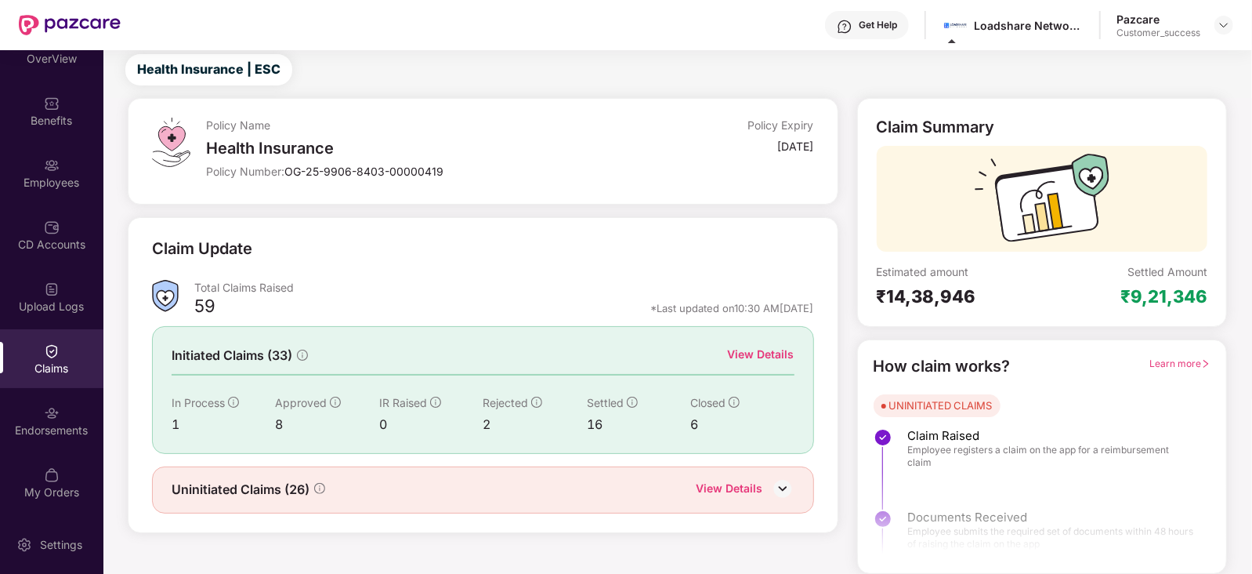
scroll to position [39, 0]
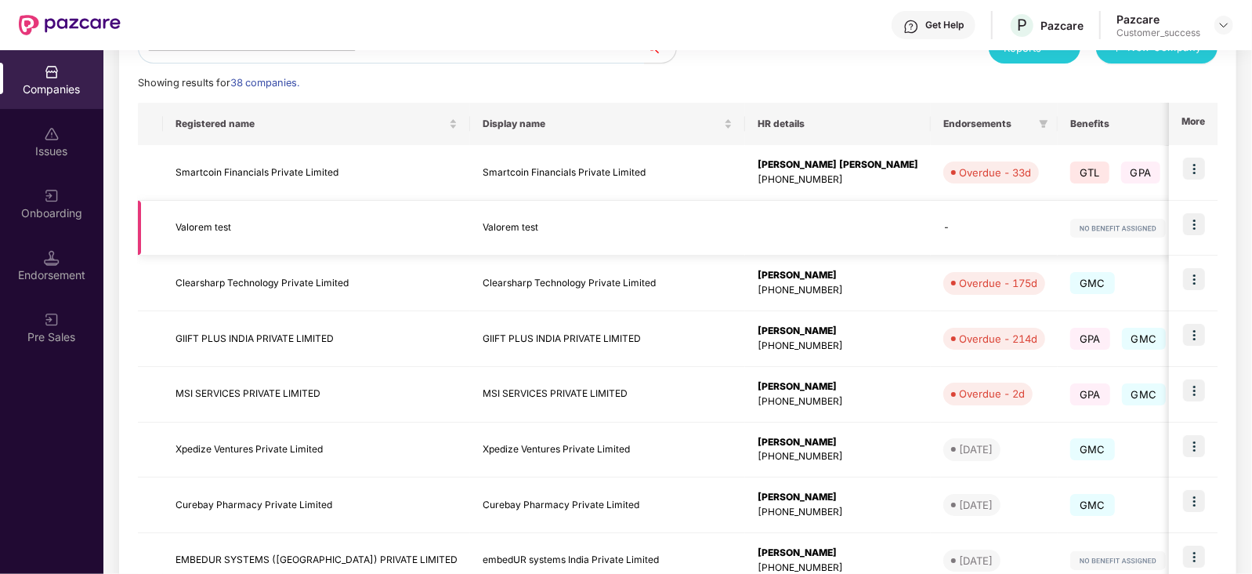
scroll to position [208, 0]
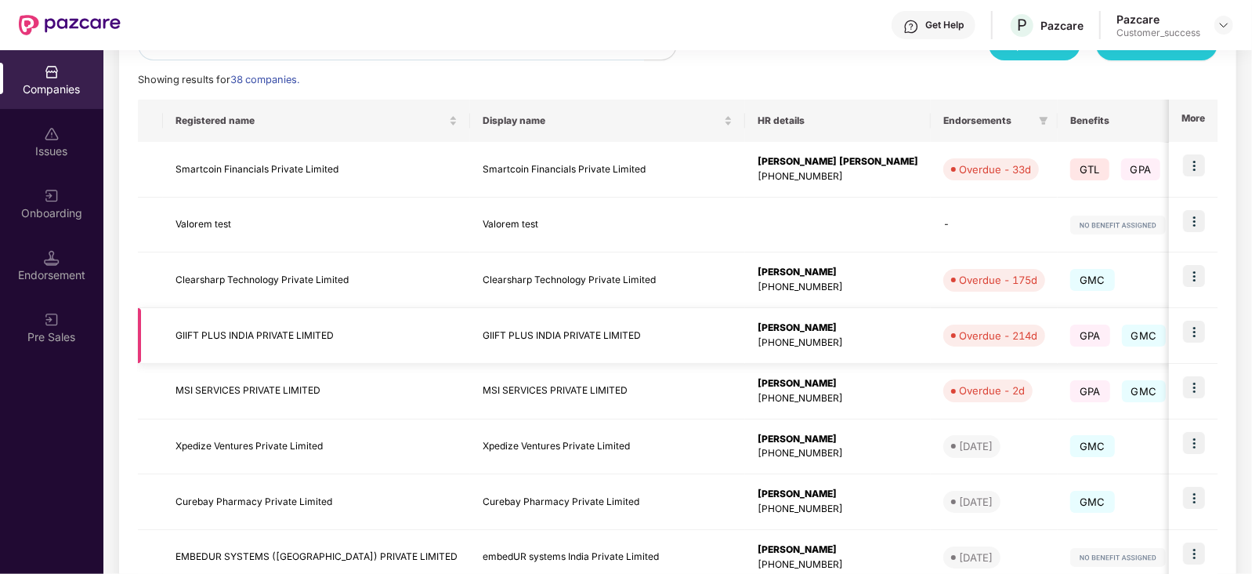
click at [1199, 324] on img at bounding box center [1194, 331] width 22 height 22
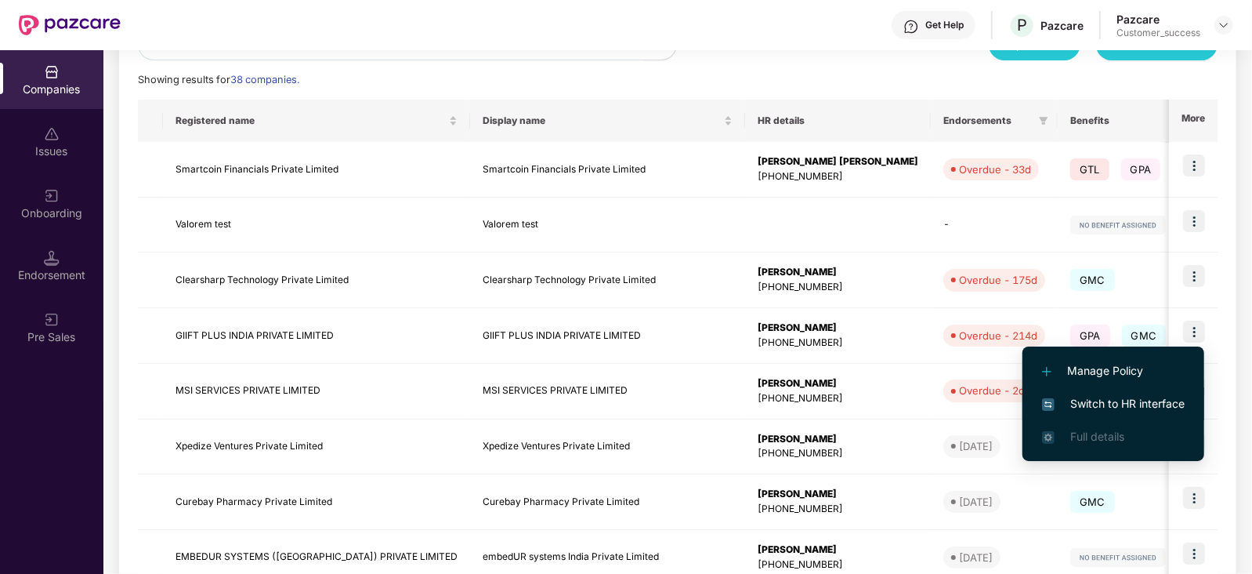
click at [1119, 396] on span "Switch to HR interface" at bounding box center [1113, 403] width 143 height 17
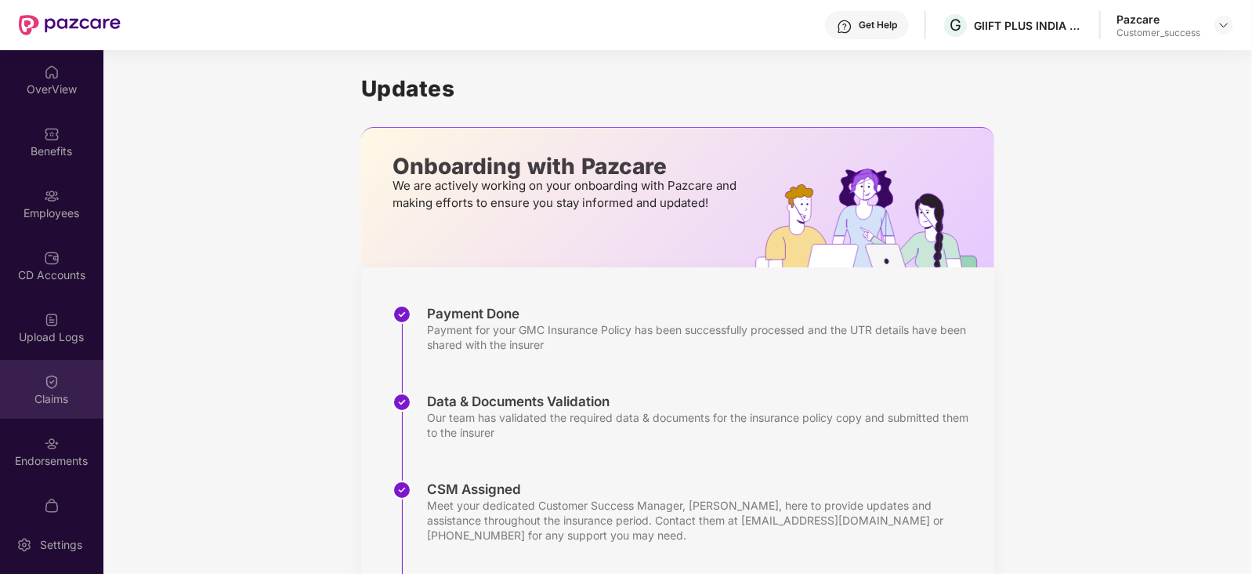
click at [59, 397] on div "Claims" at bounding box center [51, 399] width 103 height 16
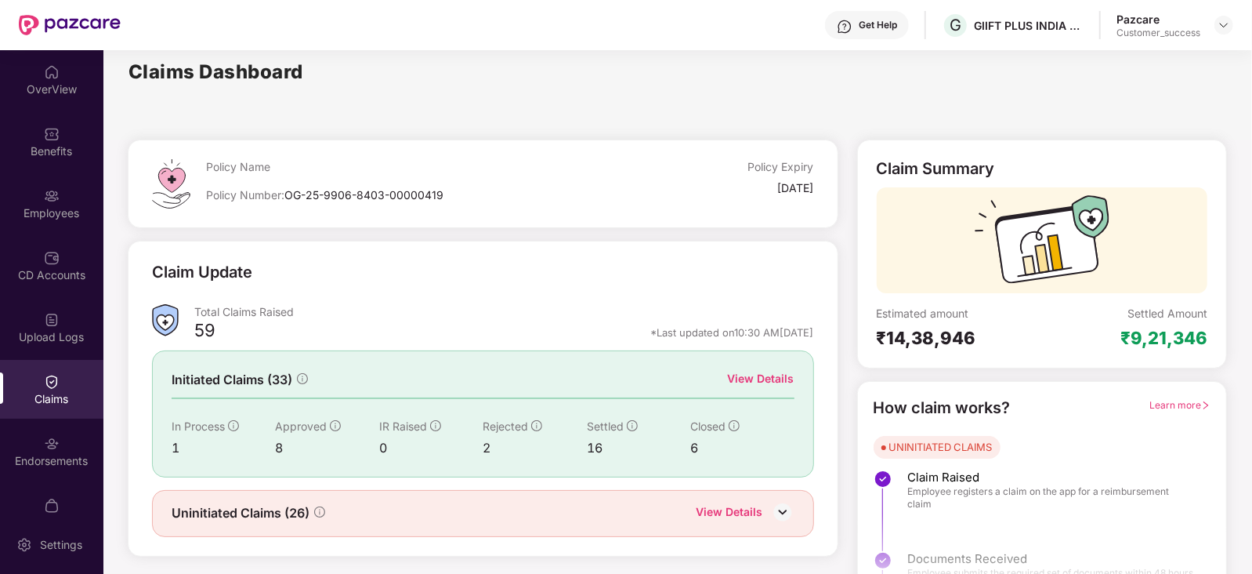
click at [755, 374] on div "View Details" at bounding box center [761, 378] width 67 height 17
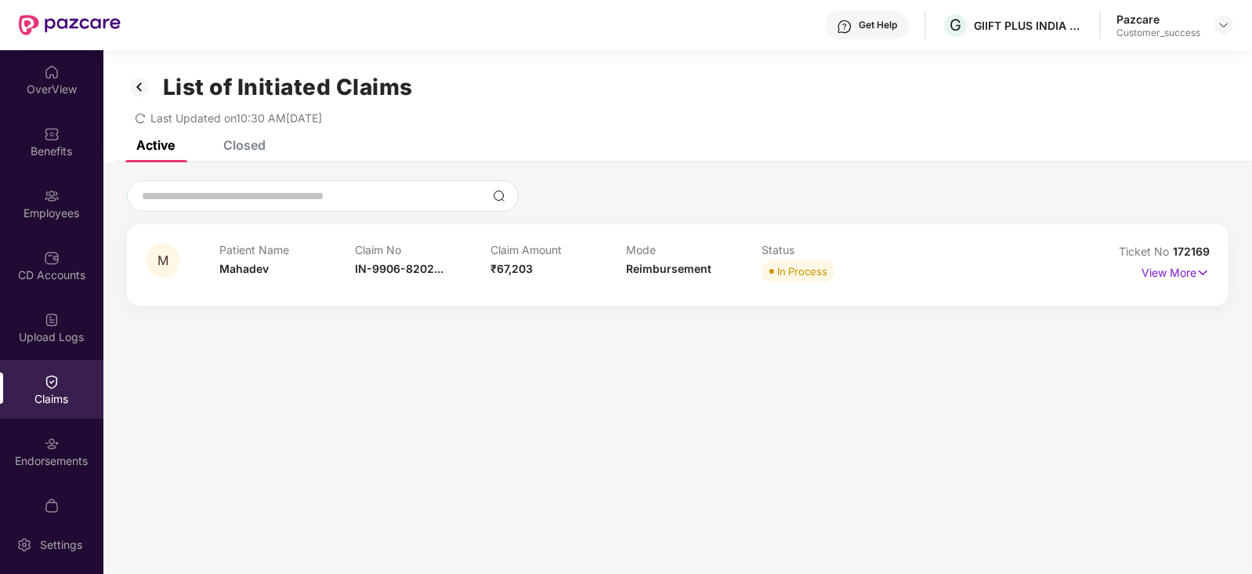
click at [242, 146] on div "Closed" at bounding box center [244, 145] width 42 height 16
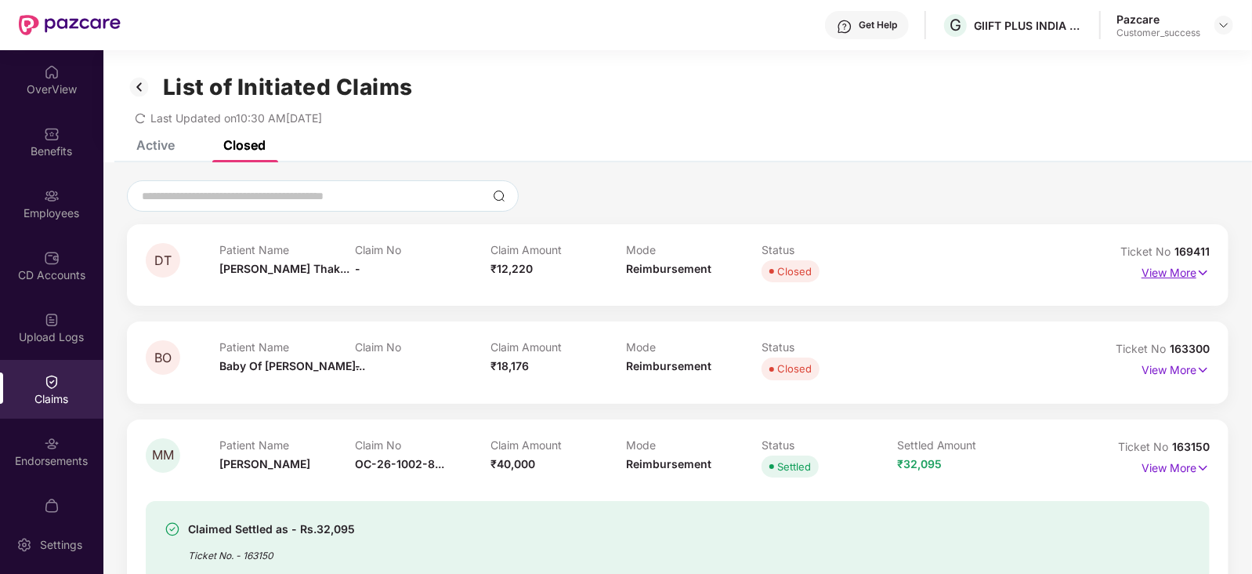
click at [1174, 273] on p "View More" at bounding box center [1176, 270] width 68 height 21
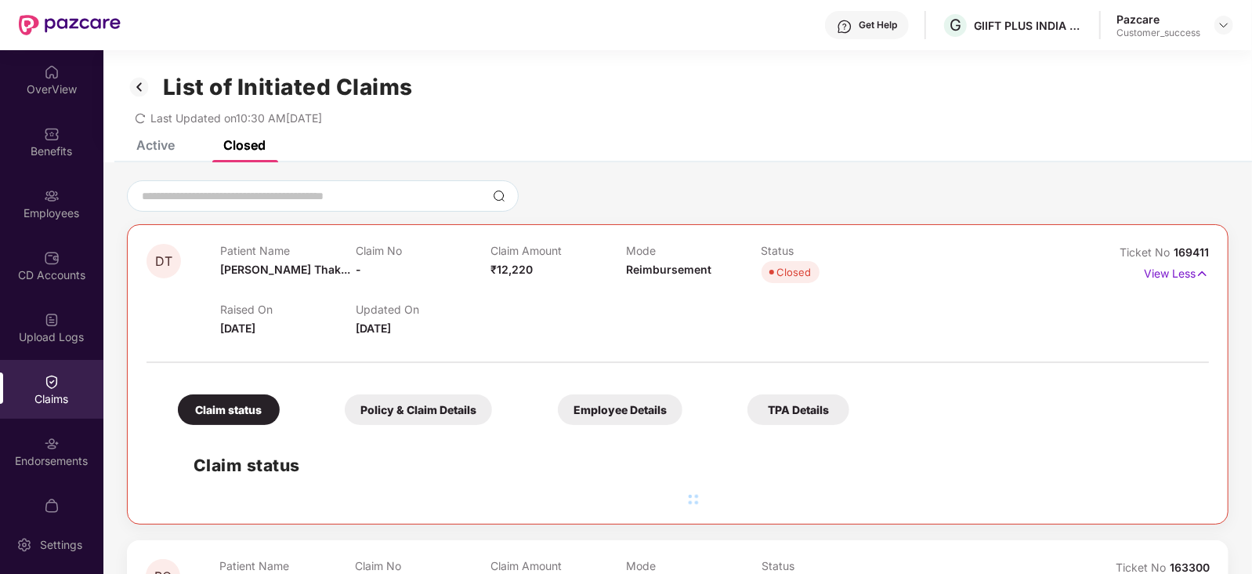
click at [558, 410] on div "Employee Details" at bounding box center [620, 409] width 125 height 31
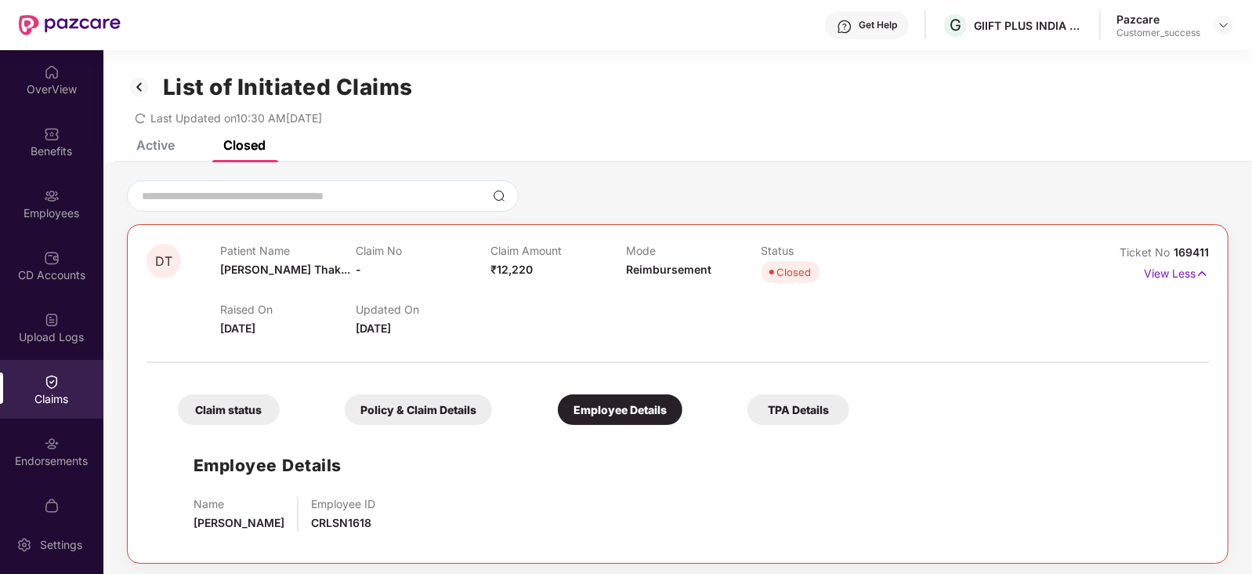
click at [558, 410] on div "Employee Details" at bounding box center [620, 409] width 125 height 31
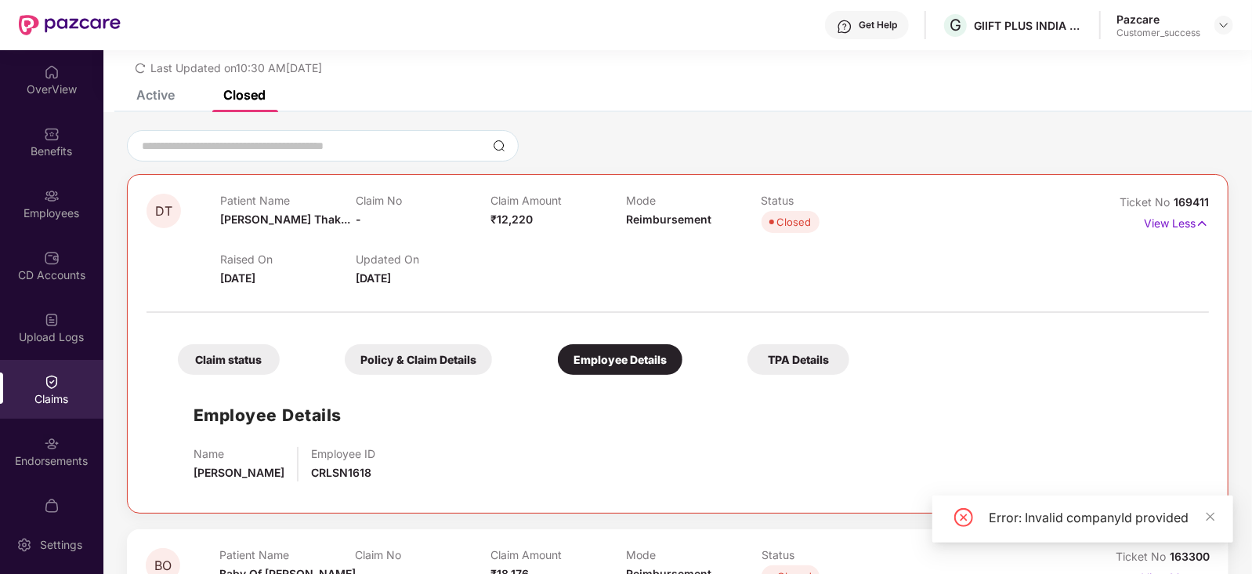
scroll to position [195, 0]
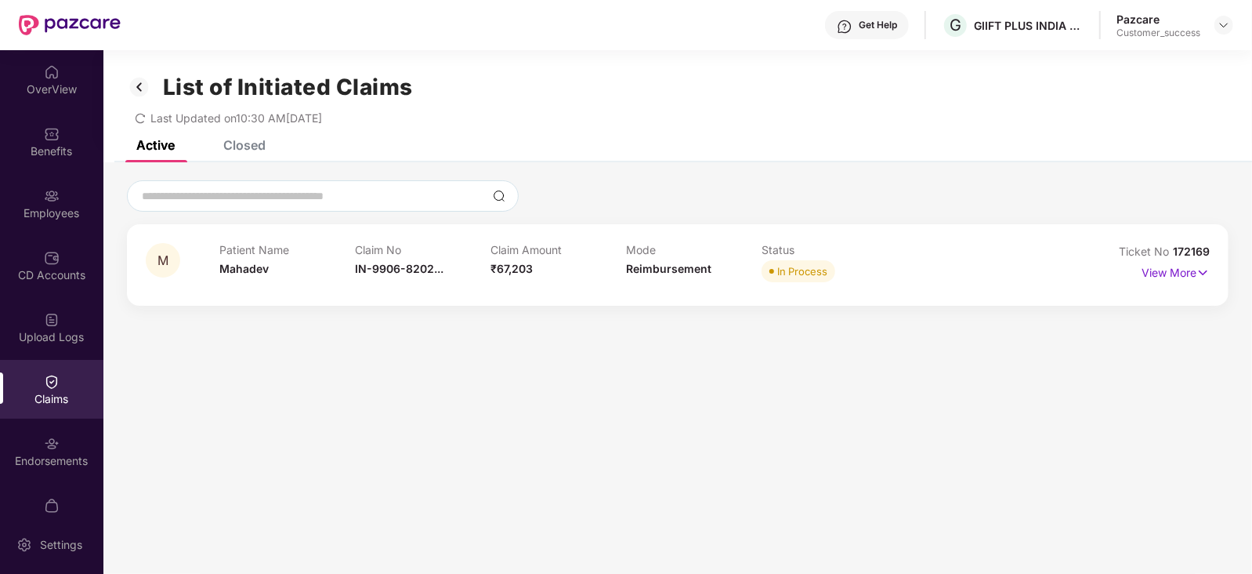
click at [241, 139] on div "Closed" at bounding box center [244, 145] width 42 height 16
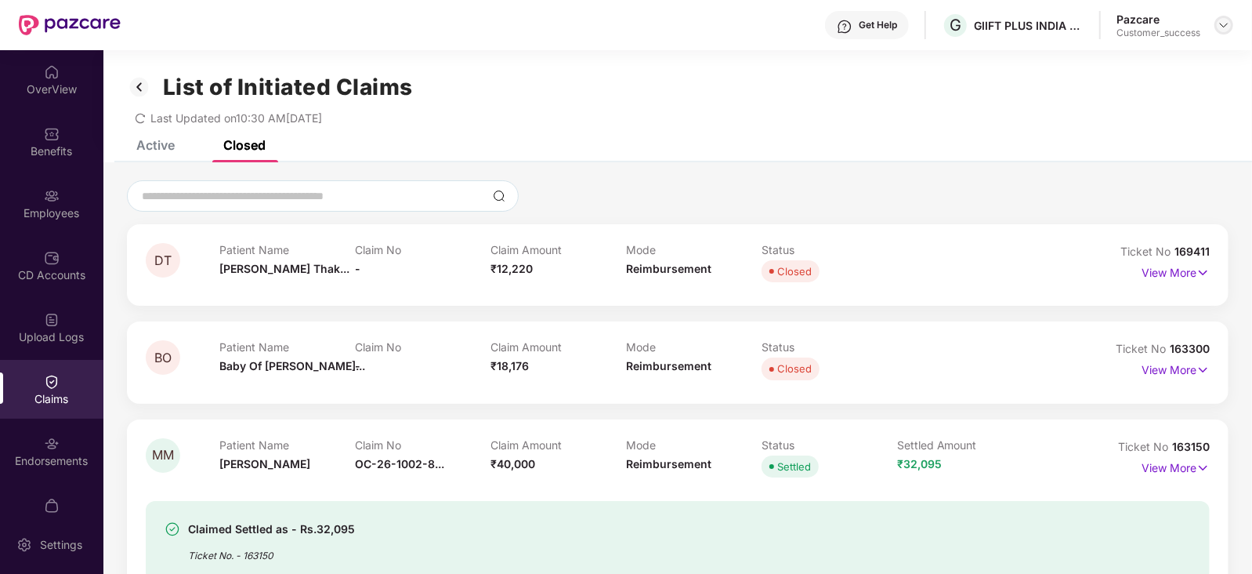
click at [1229, 27] on img at bounding box center [1224, 25] width 13 height 13
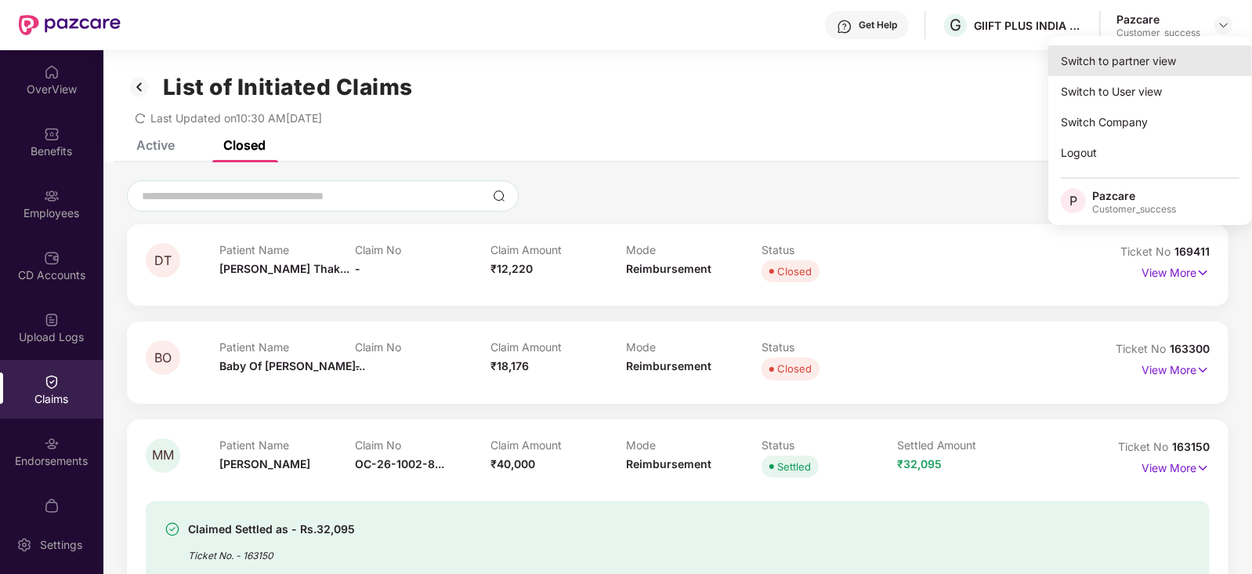
click at [1156, 60] on div "Switch to partner view" at bounding box center [1150, 60] width 204 height 31
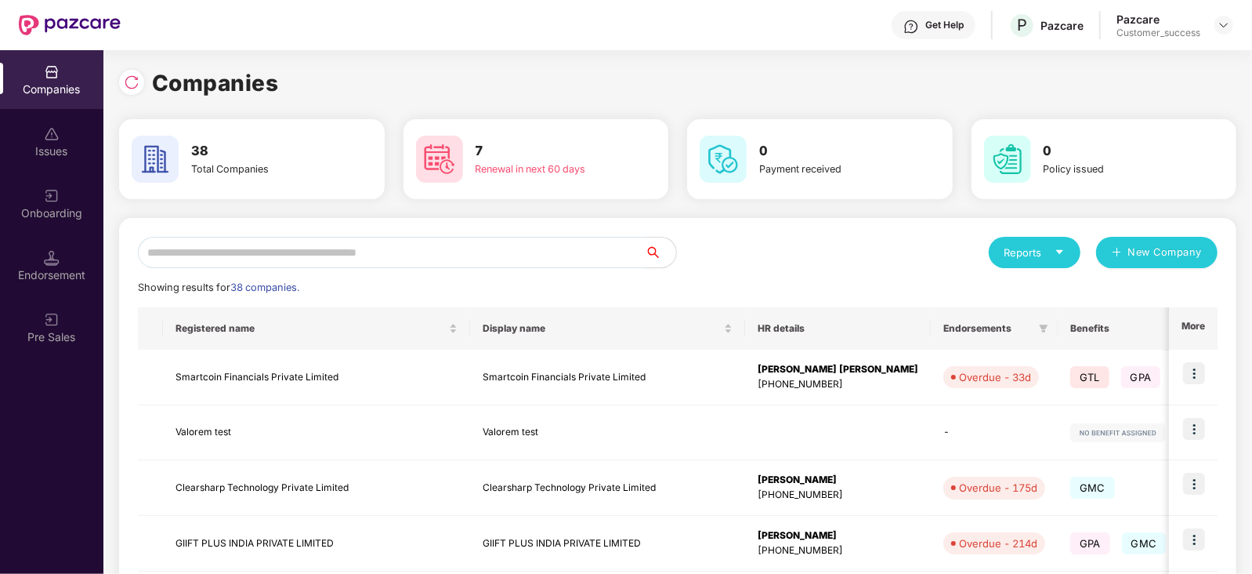
click at [454, 259] on input "text" at bounding box center [391, 252] width 507 height 31
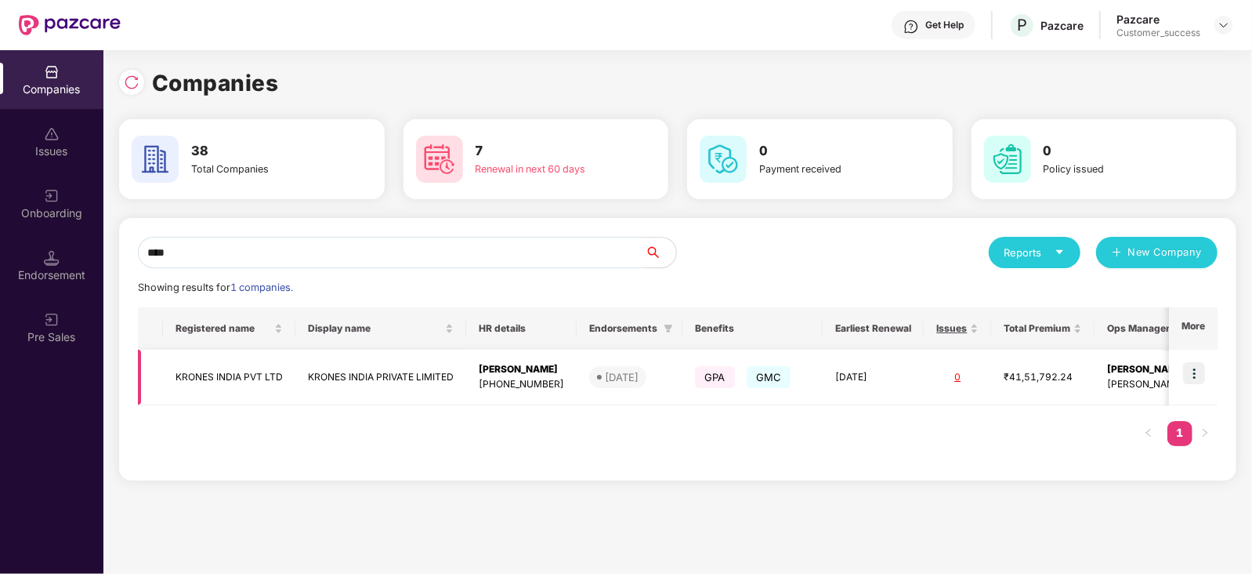
type input "****"
click at [1190, 377] on img at bounding box center [1194, 373] width 22 height 22
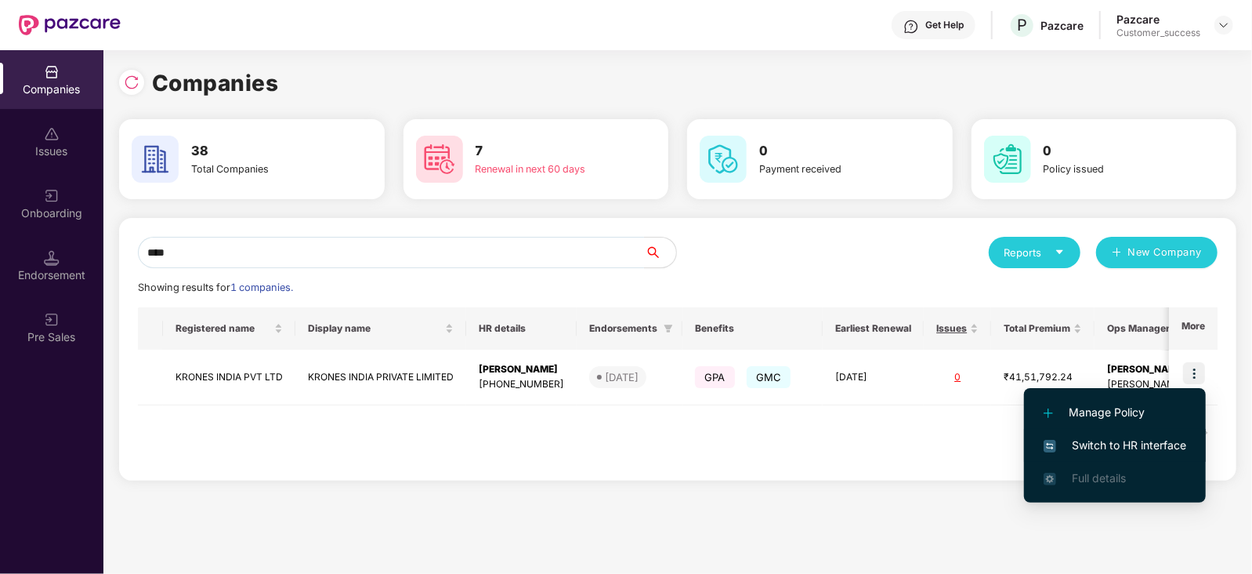
click at [1095, 449] on span "Switch to HR interface" at bounding box center [1115, 444] width 143 height 17
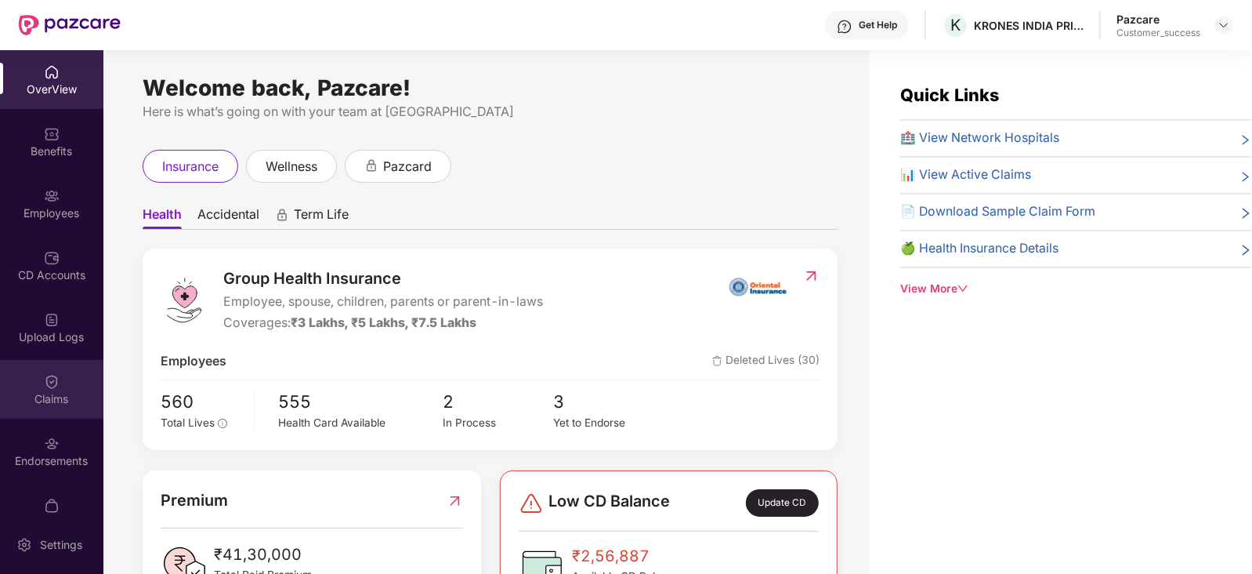
click at [24, 382] on div "Claims" at bounding box center [51, 389] width 103 height 59
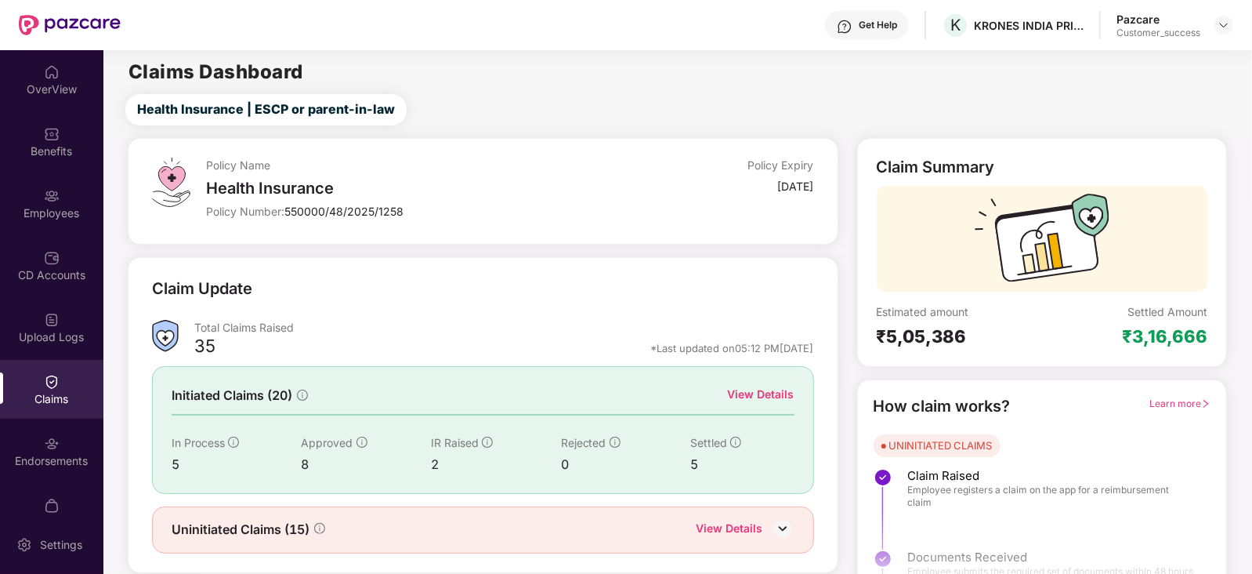
click at [783, 382] on div "Initiated Claims (20) View Details In Process 5 Approved 8 IR Raised 2 Rejected…" at bounding box center [483, 429] width 662 height 127
click at [781, 390] on div "View Details" at bounding box center [761, 393] width 67 height 17
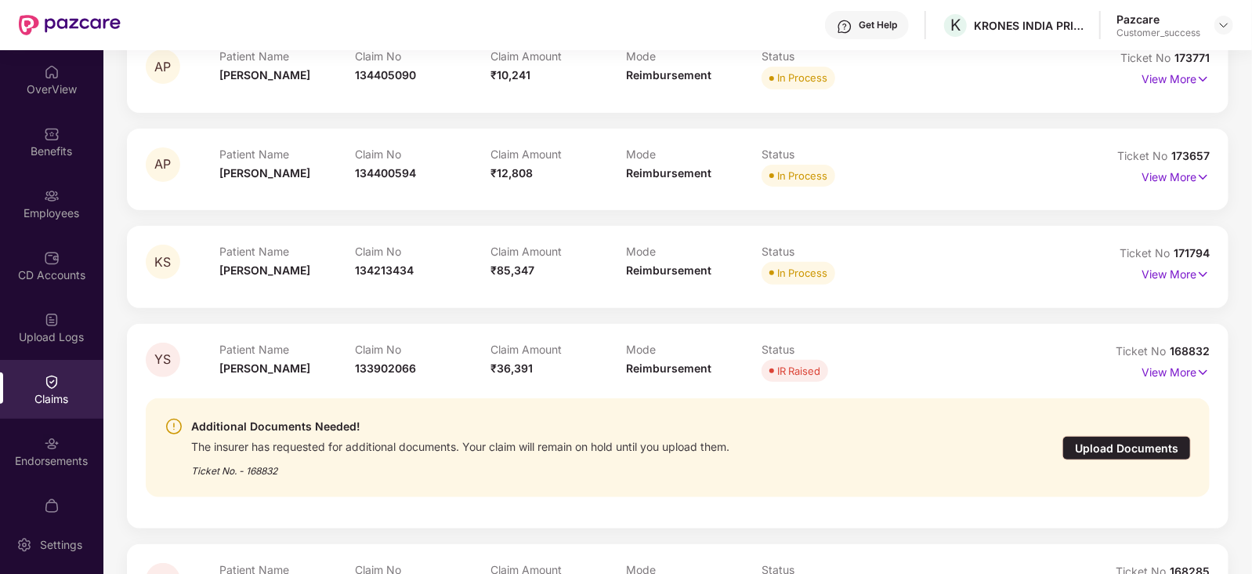
scroll to position [456, 0]
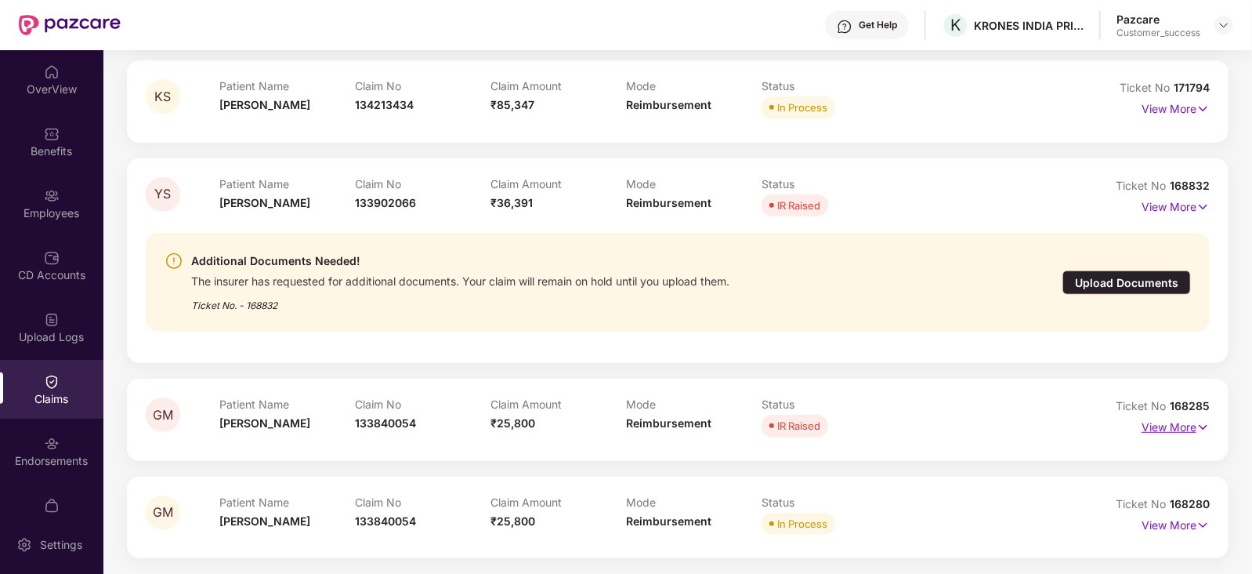
click at [1163, 418] on p "View More" at bounding box center [1176, 424] width 68 height 21
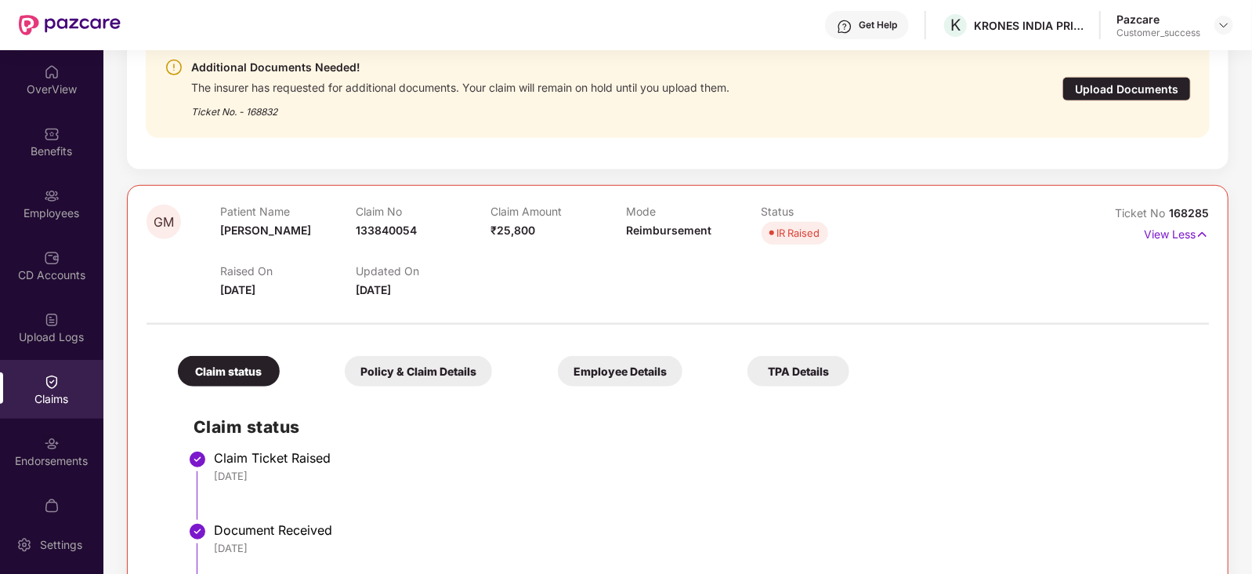
scroll to position [648, 0]
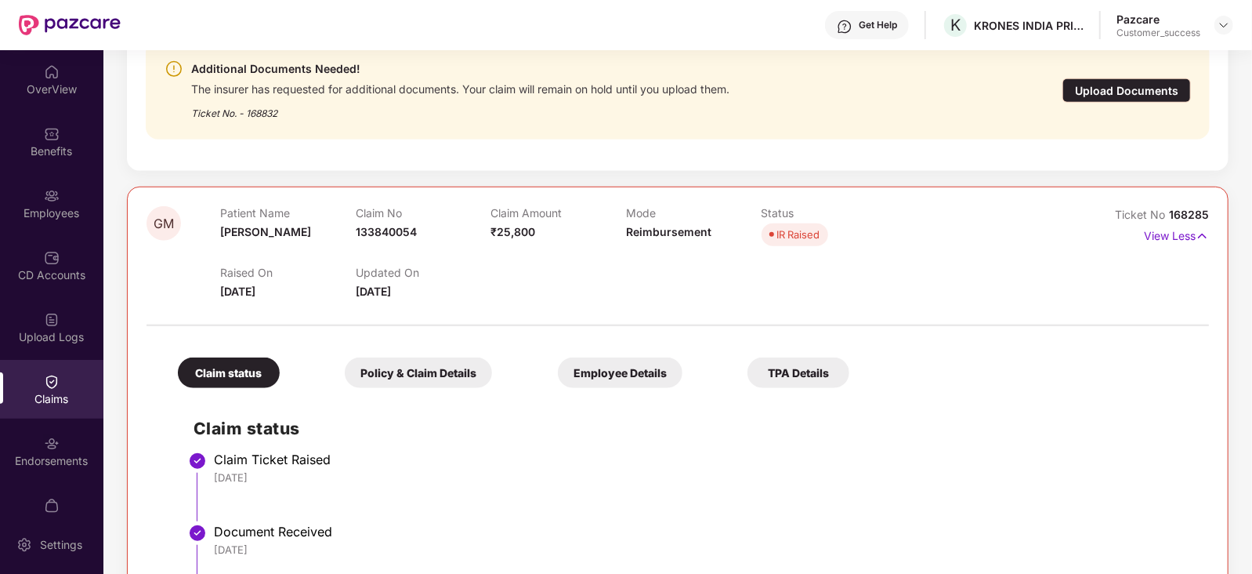
click at [1191, 213] on span "168285" at bounding box center [1189, 214] width 40 height 13
copy div "No 168285"
